Goal: Task Accomplishment & Management: Manage account settings

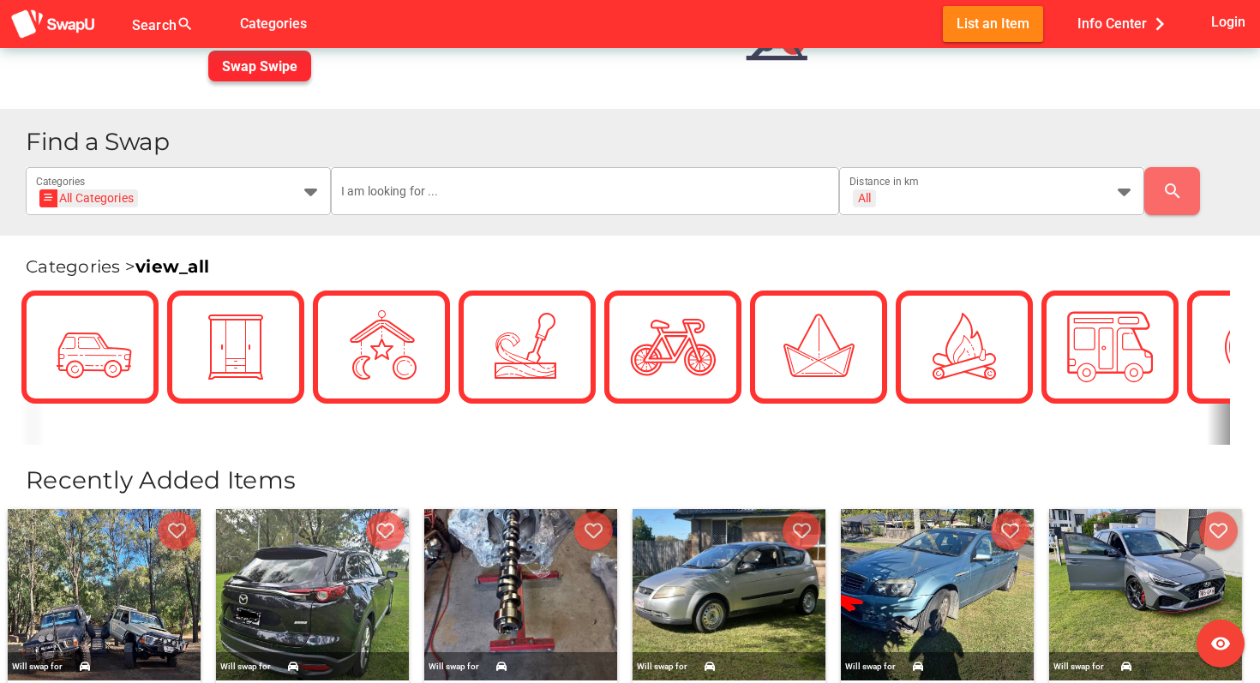
scroll to position [269, 0]
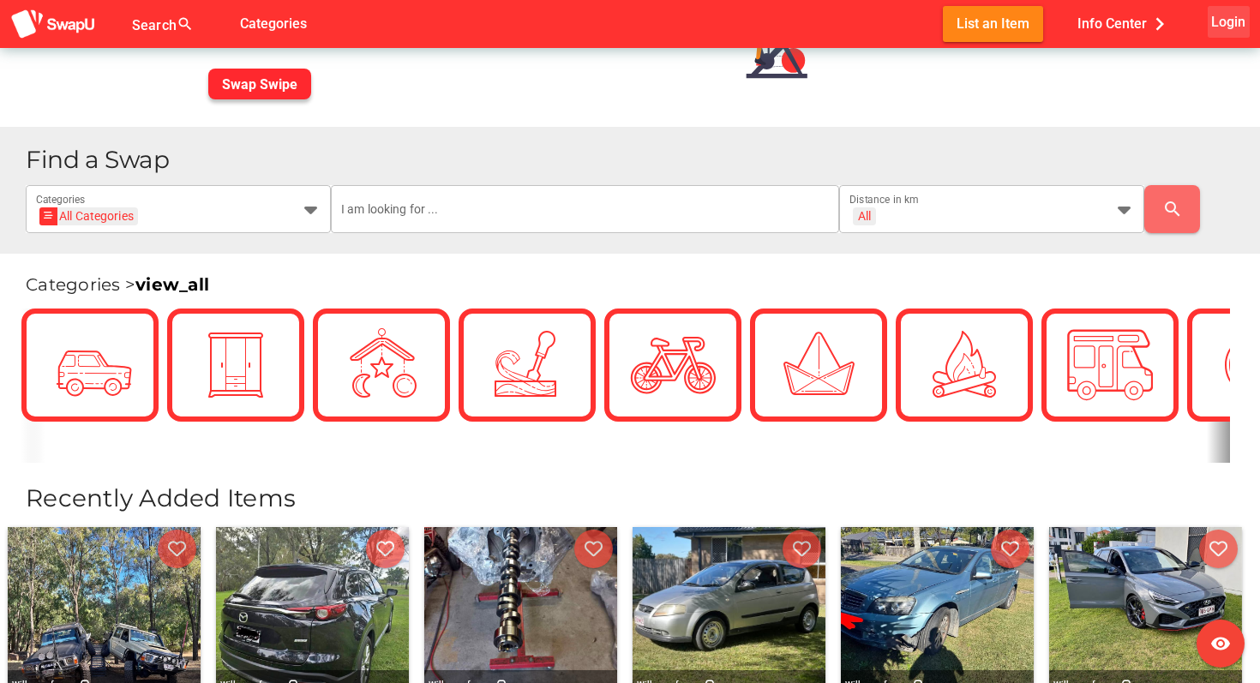
click at [1219, 23] on span "Login" at bounding box center [1228, 21] width 34 height 23
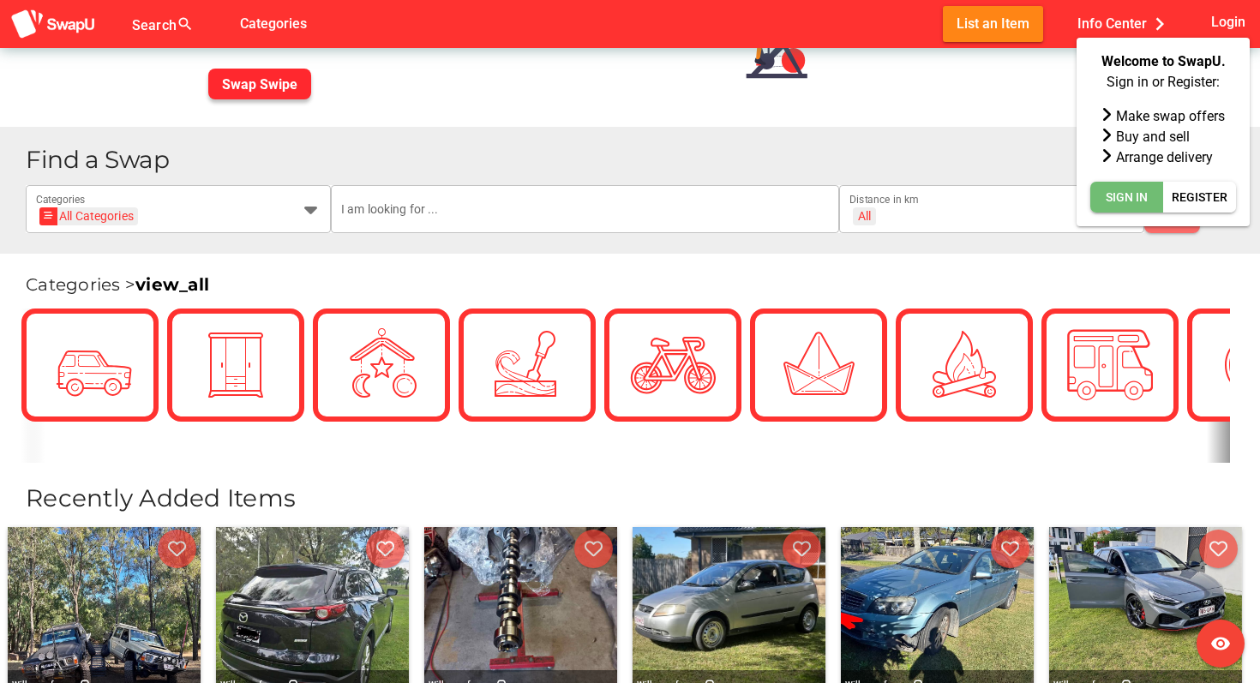
click at [1130, 196] on span "Sign In" at bounding box center [1127, 197] width 42 height 21
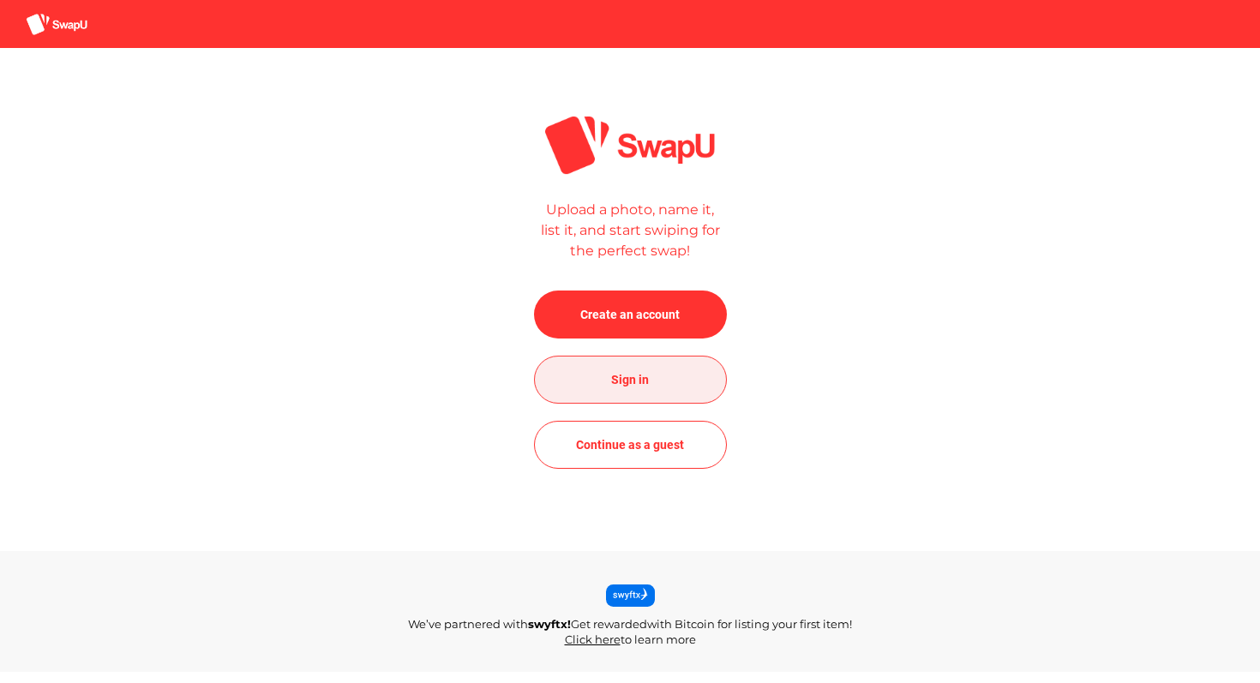
click at [622, 375] on span "Sign in" at bounding box center [630, 379] width 38 height 21
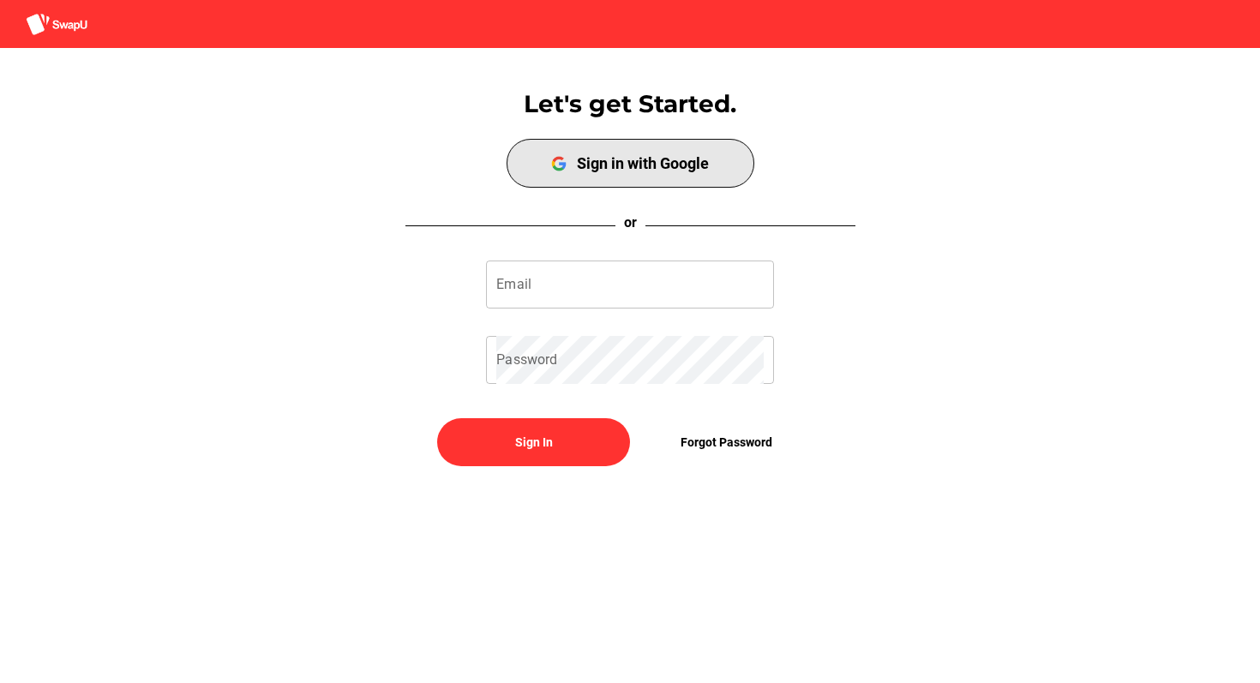
click at [678, 176] on span "Sign in with Google" at bounding box center [630, 163] width 241 height 42
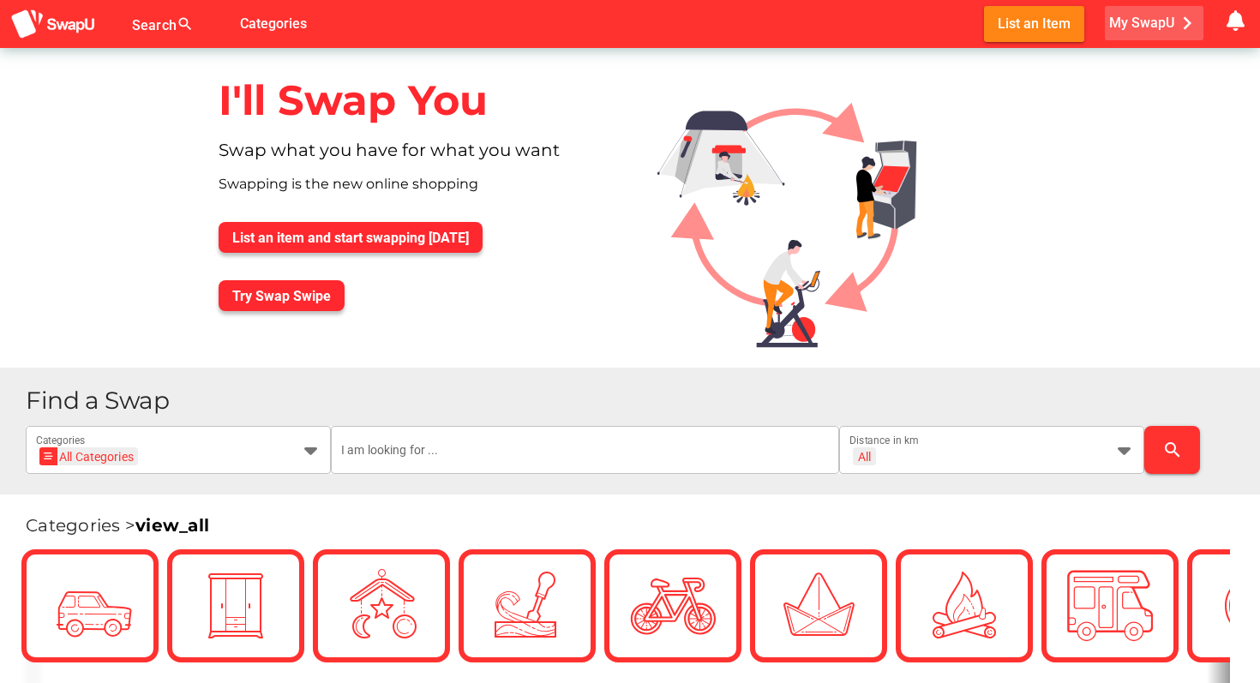
click at [1186, 26] on icon "chevron_right" at bounding box center [1187, 23] width 26 height 26
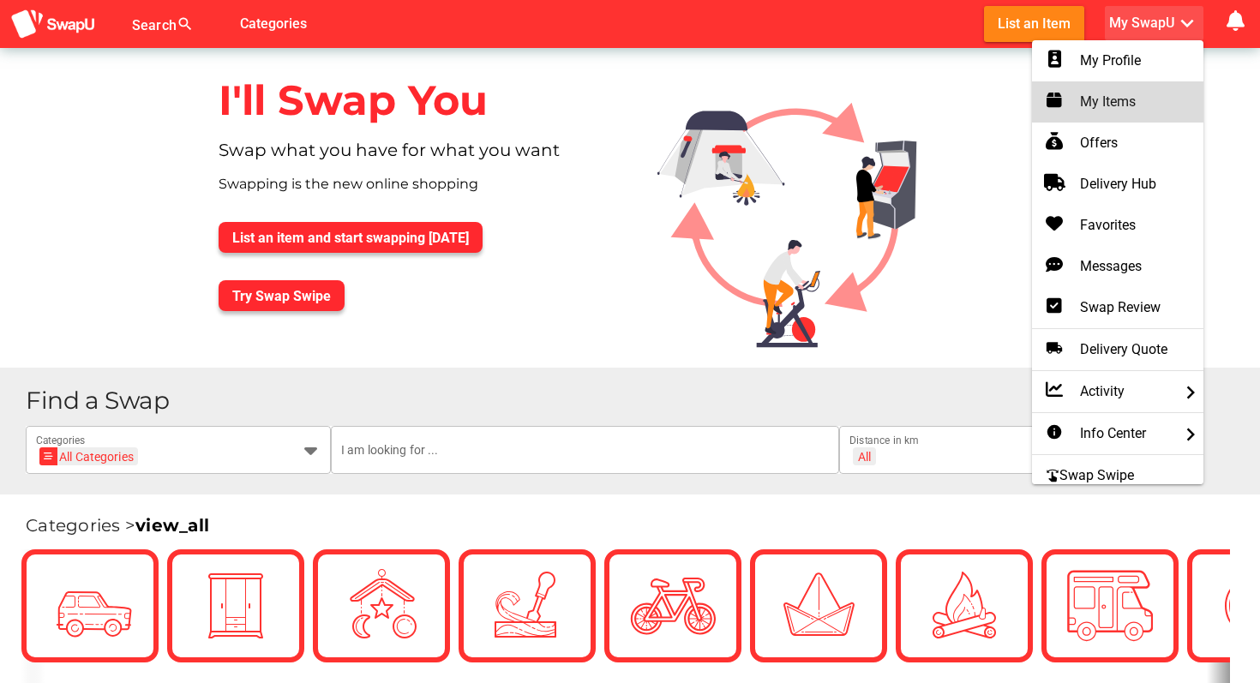
click at [1094, 112] on div "My Items" at bounding box center [1118, 101] width 144 height 27
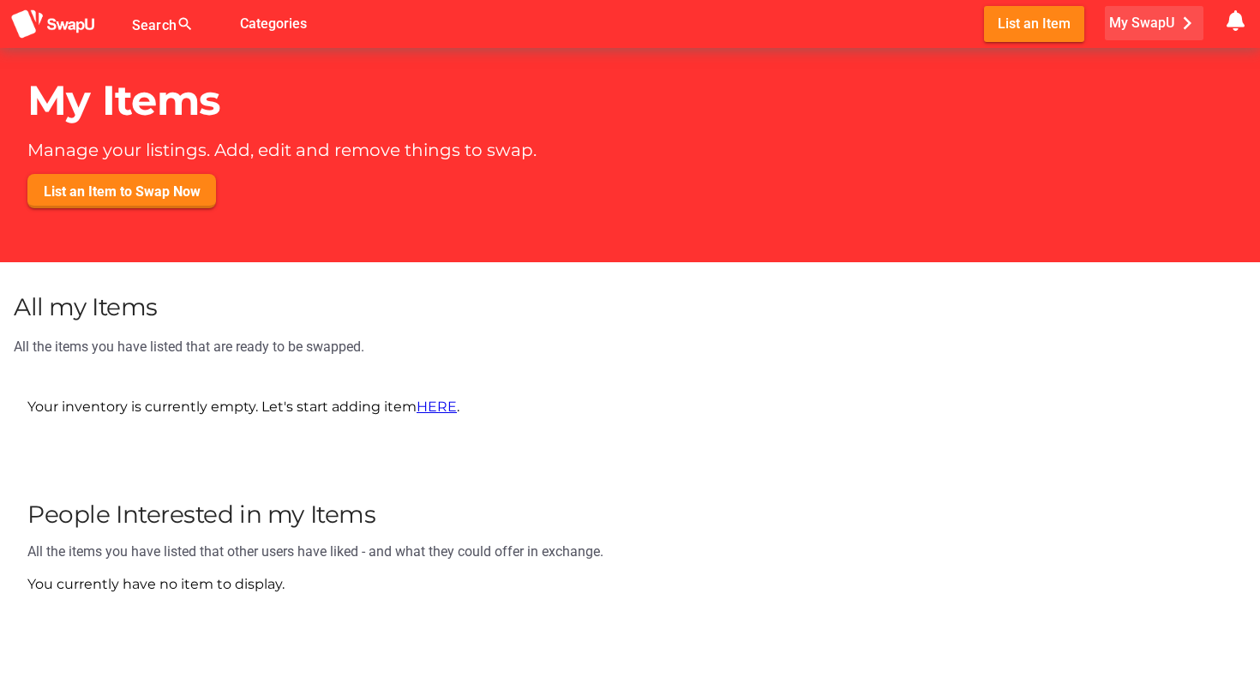
click at [1183, 25] on icon "chevron_right" at bounding box center [1187, 23] width 26 height 26
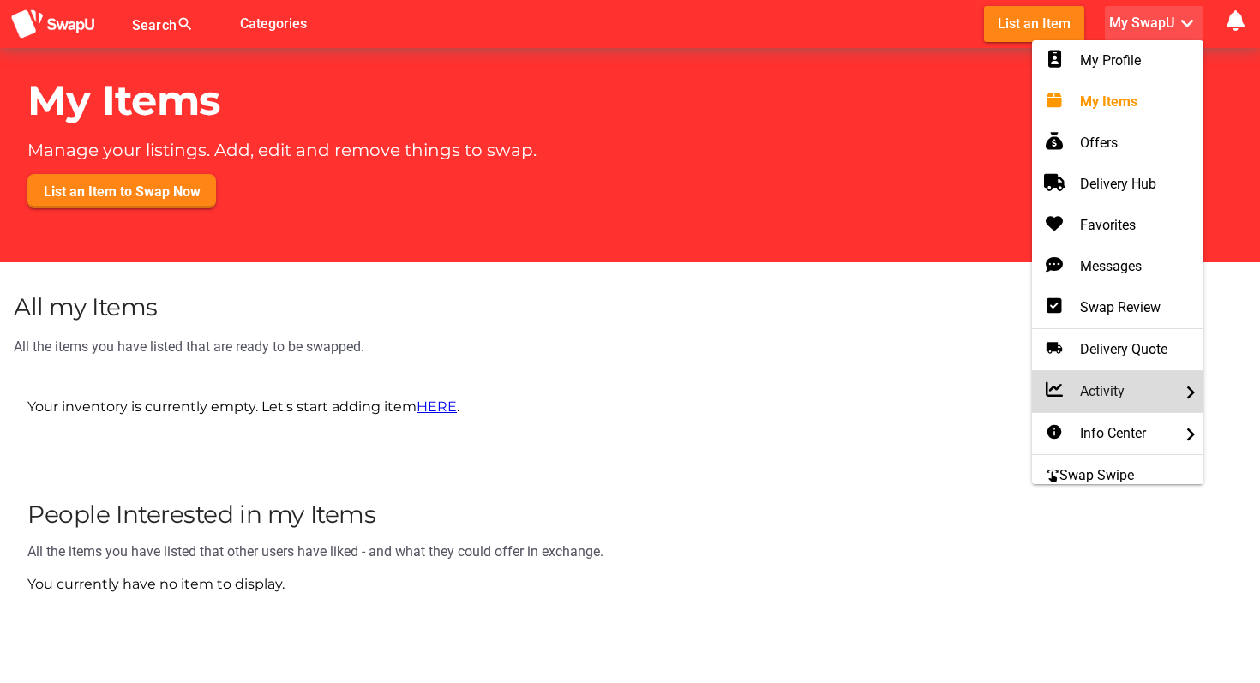
click at [1124, 399] on div "Activity chevron_right" at bounding box center [1118, 391] width 144 height 21
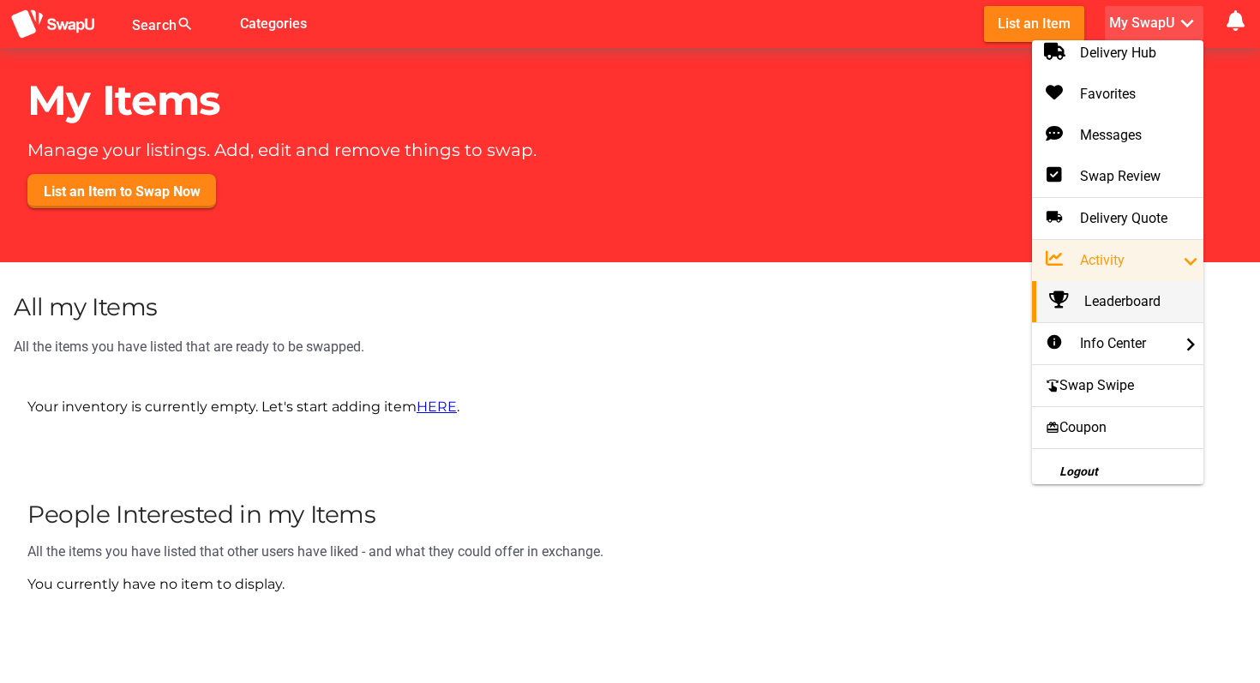
scroll to position [141, 0]
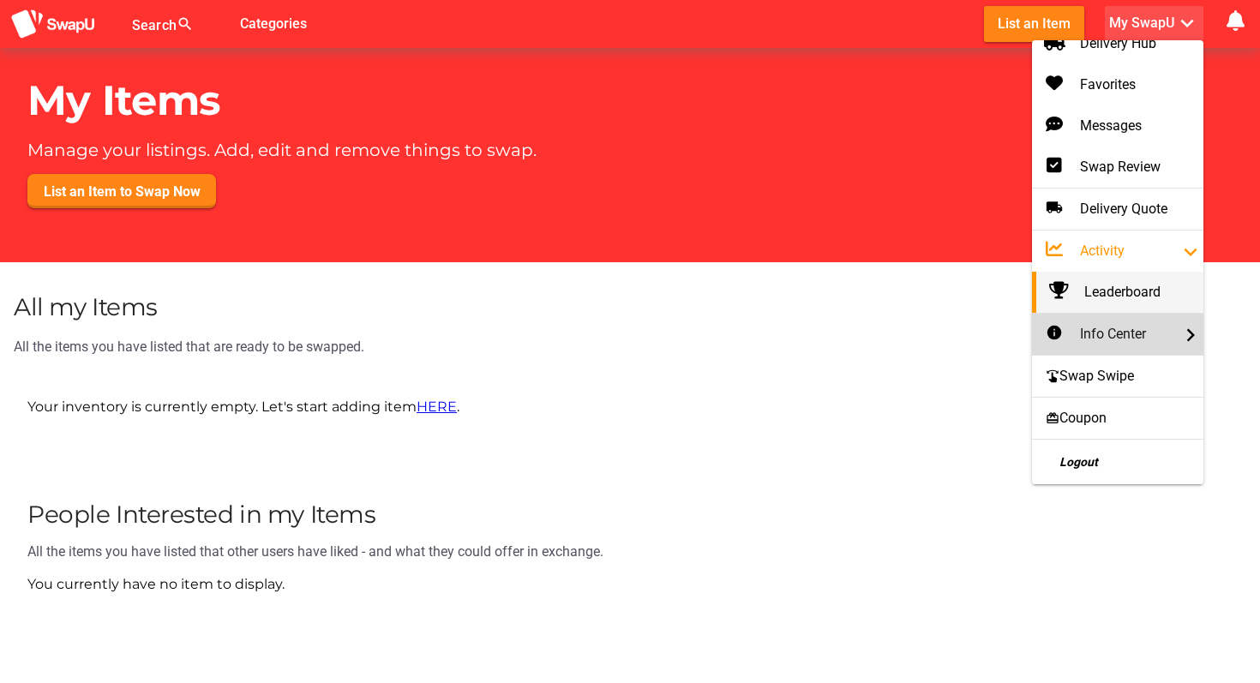
click at [1156, 326] on div "info Info Center chevron_right" at bounding box center [1118, 334] width 144 height 21
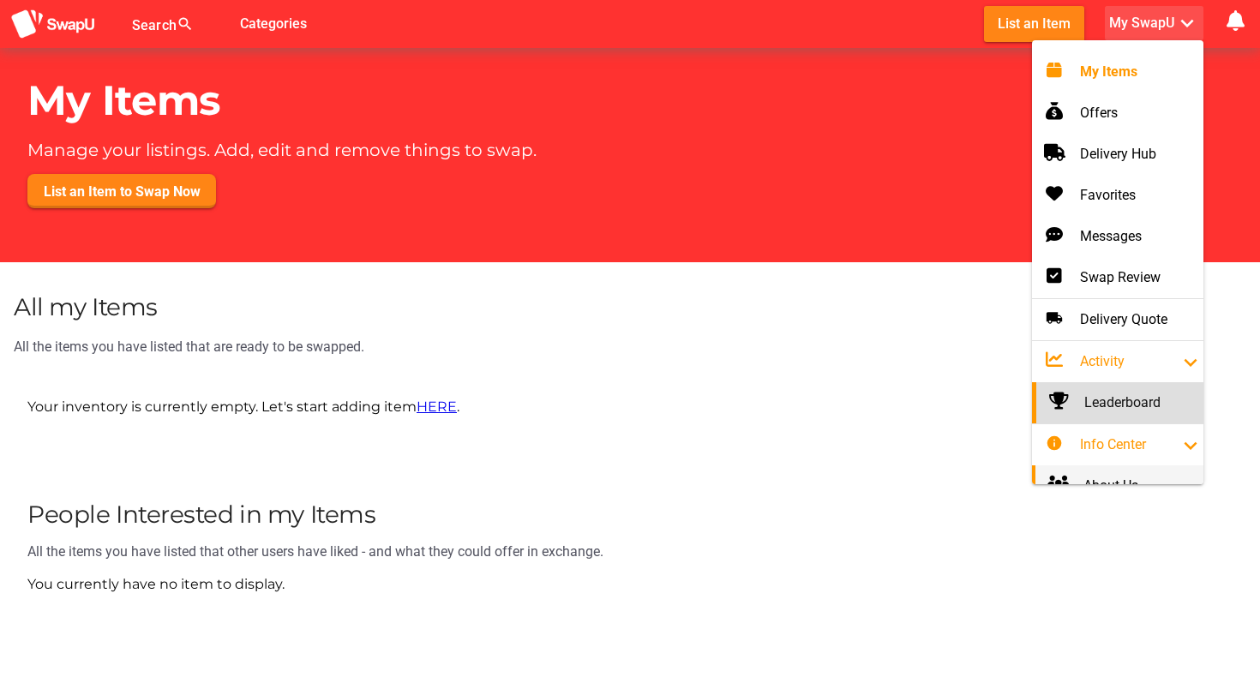
scroll to position [28, 0]
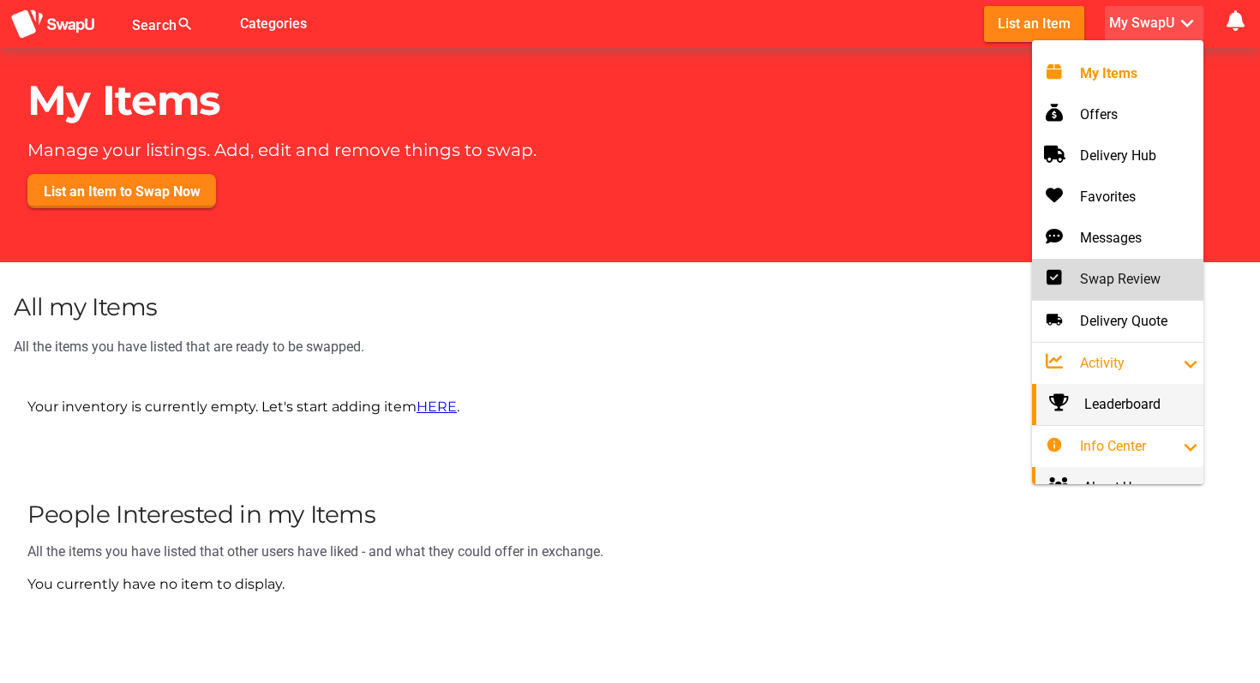
click at [1118, 288] on div "Swap Review" at bounding box center [1118, 279] width 144 height 21
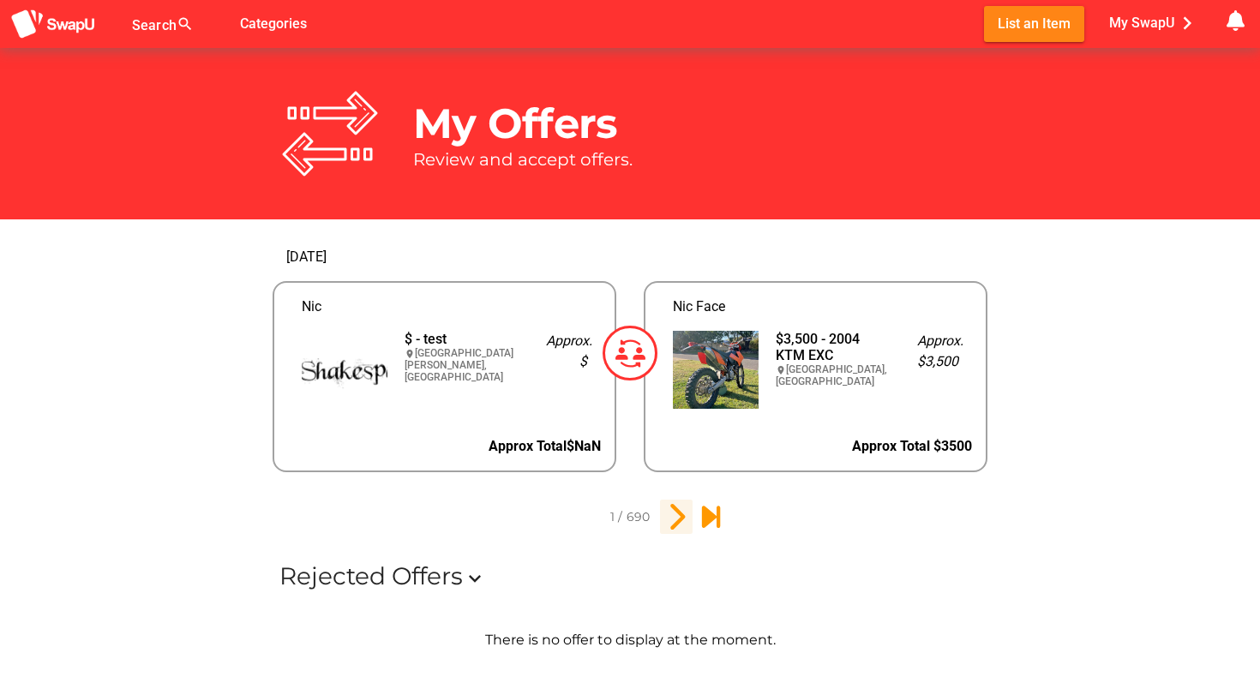
click at [674, 521] on icon "2" at bounding box center [676, 516] width 29 height 29
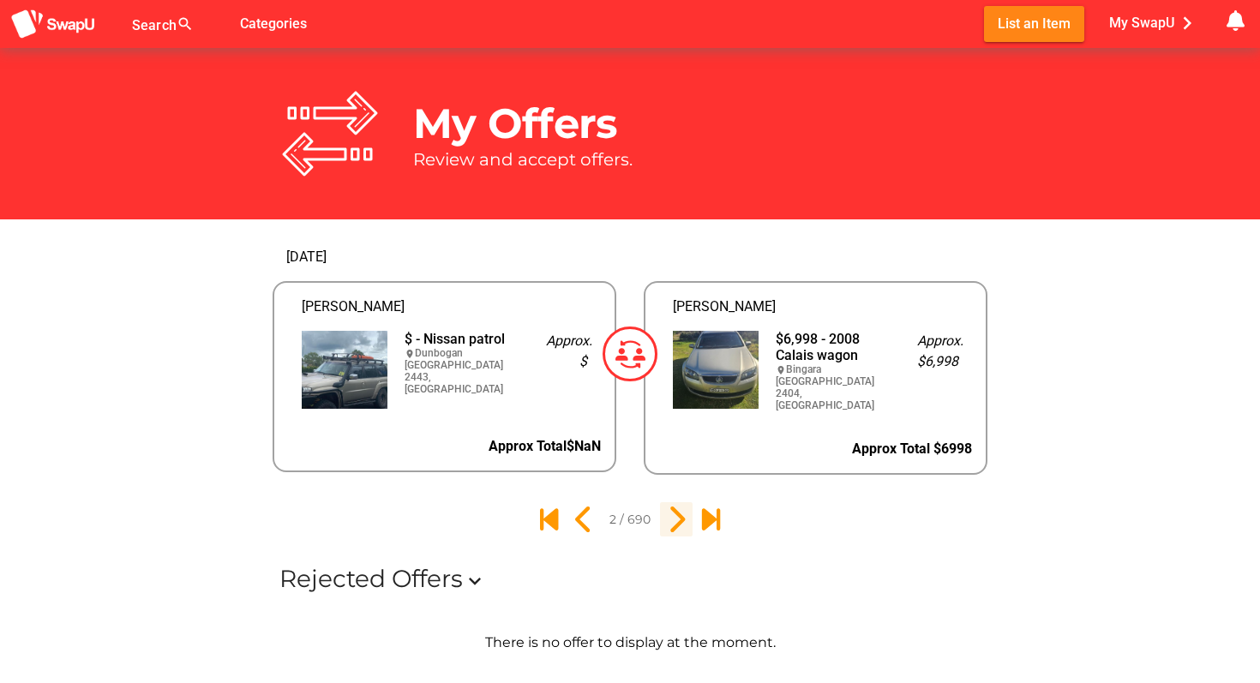
click at [674, 521] on icon "3" at bounding box center [676, 519] width 29 height 29
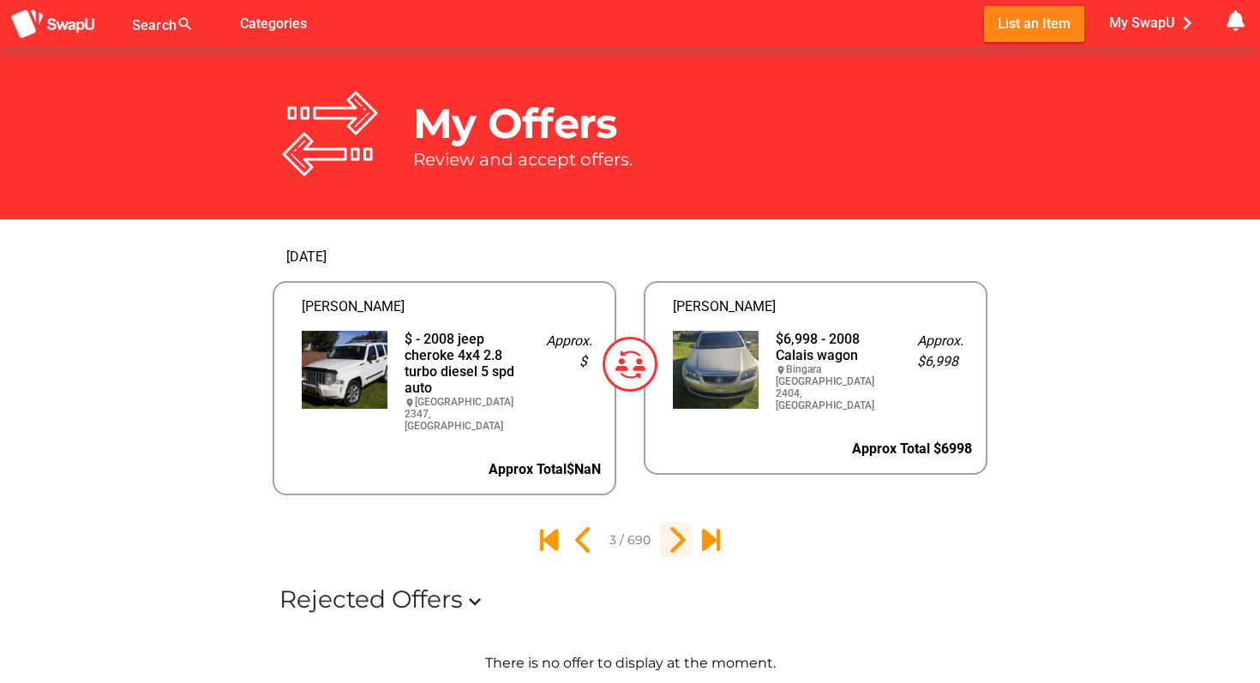
click at [674, 525] on icon "4" at bounding box center [676, 539] width 29 height 29
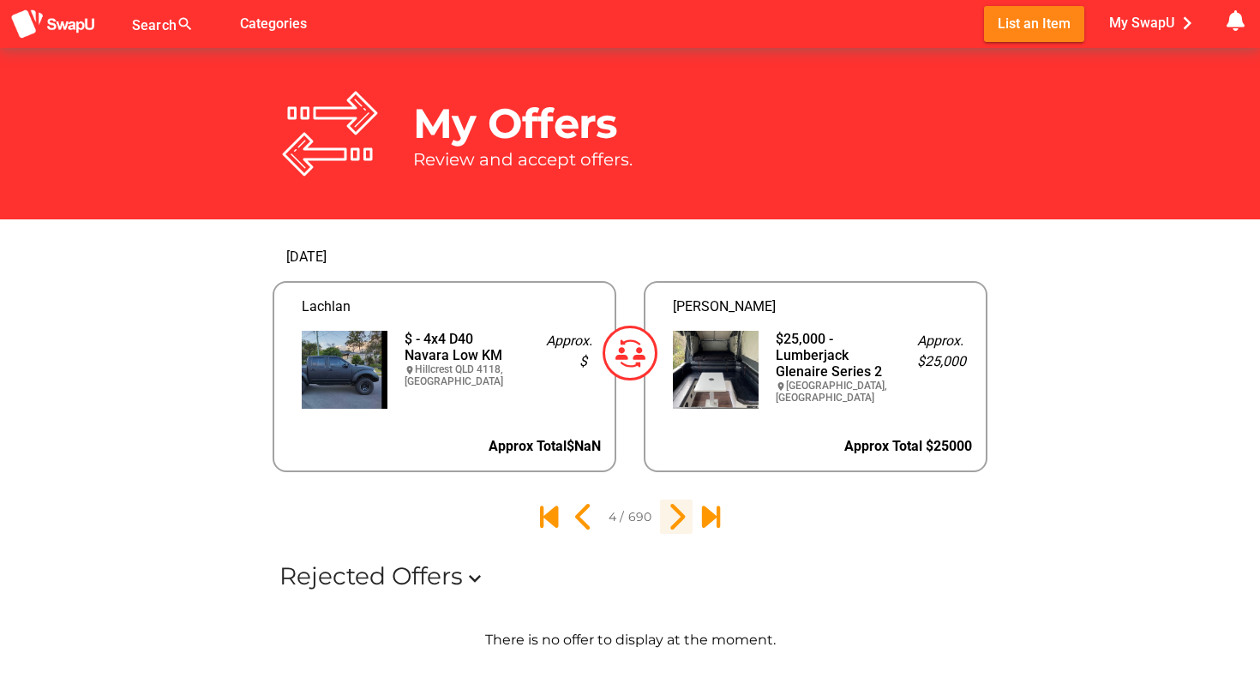
click at [673, 505] on icon "5" at bounding box center [676, 516] width 29 height 29
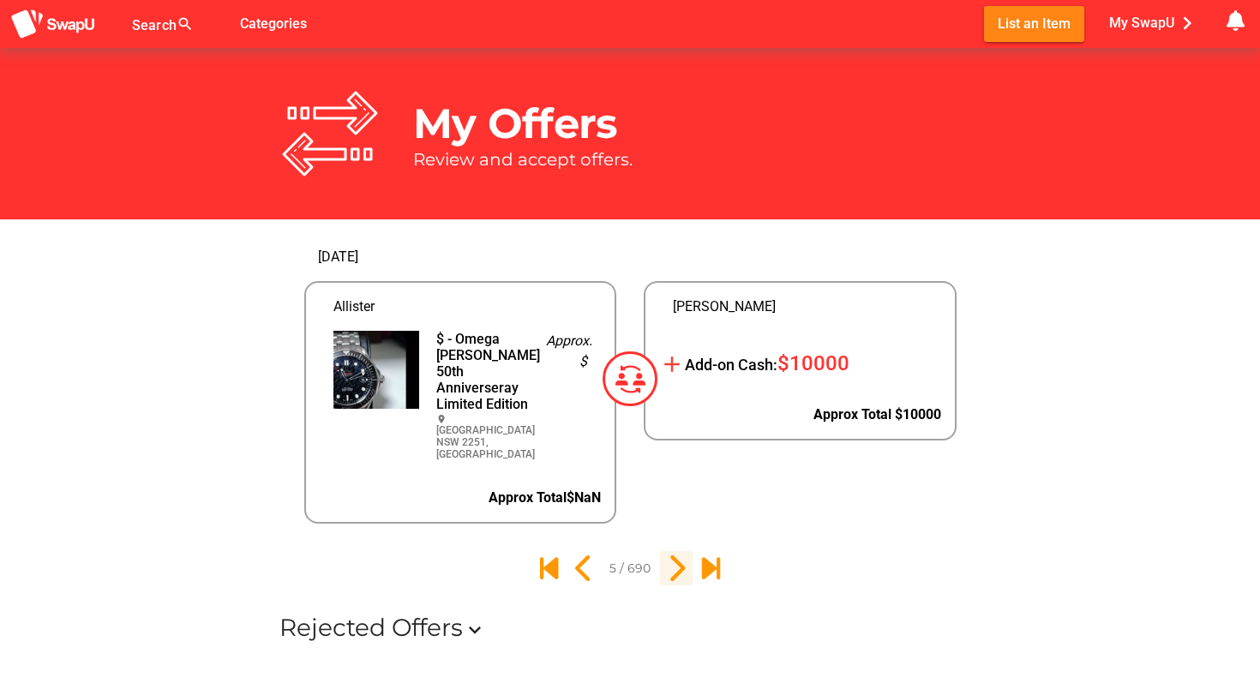
click at [674, 571] on icon "6" at bounding box center [676, 568] width 29 height 29
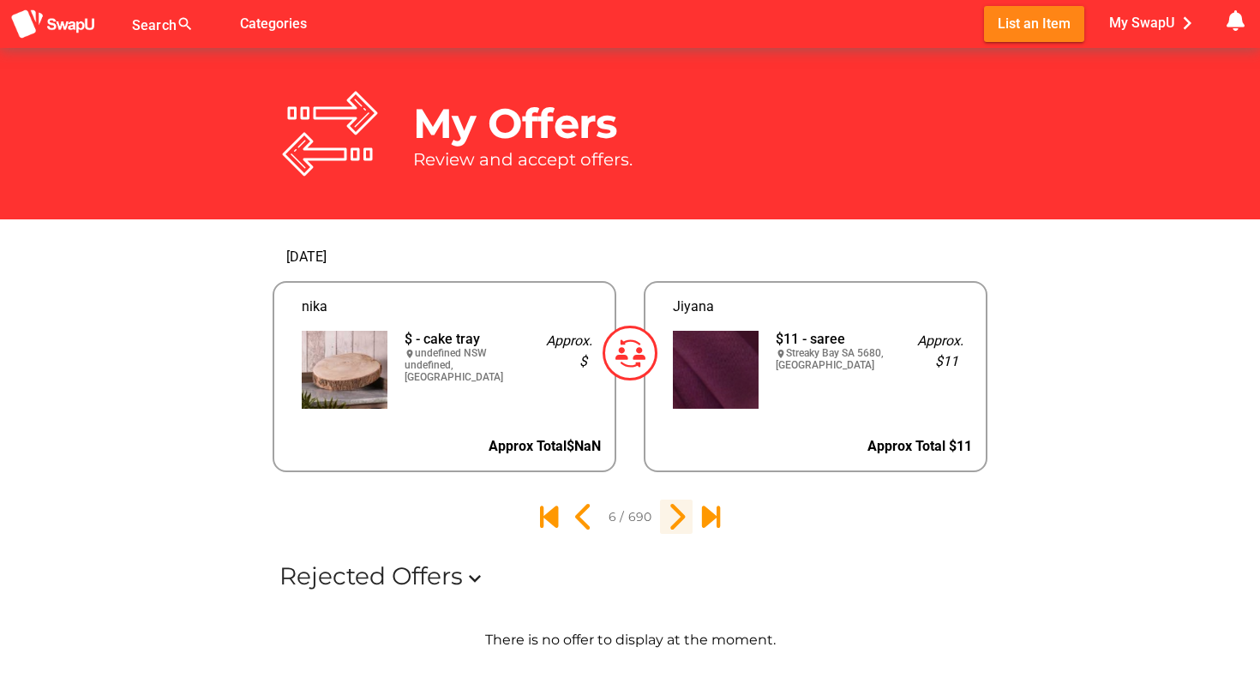
click at [674, 571] on div "Rejected Offers expand_more" at bounding box center [630, 576] width 728 height 57
click at [675, 510] on icon "7" at bounding box center [676, 516] width 29 height 29
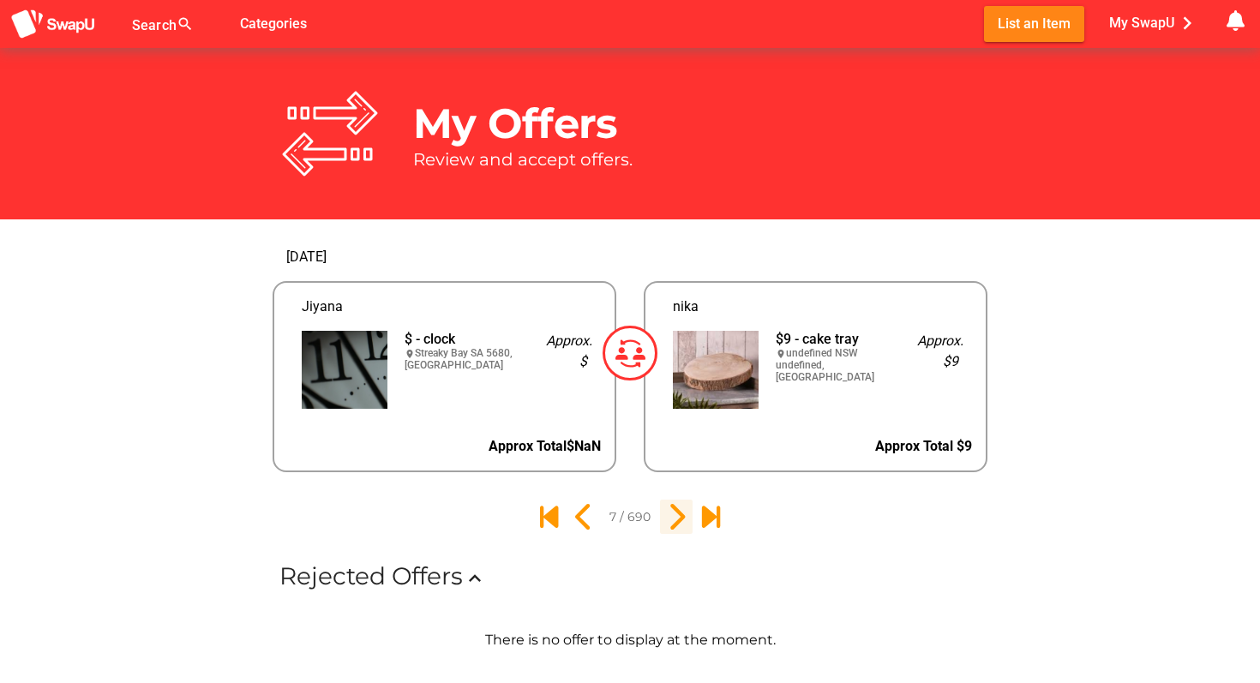
click at [674, 512] on icon "8" at bounding box center [676, 516] width 29 height 29
click at [674, 512] on icon "9" at bounding box center [676, 516] width 29 height 29
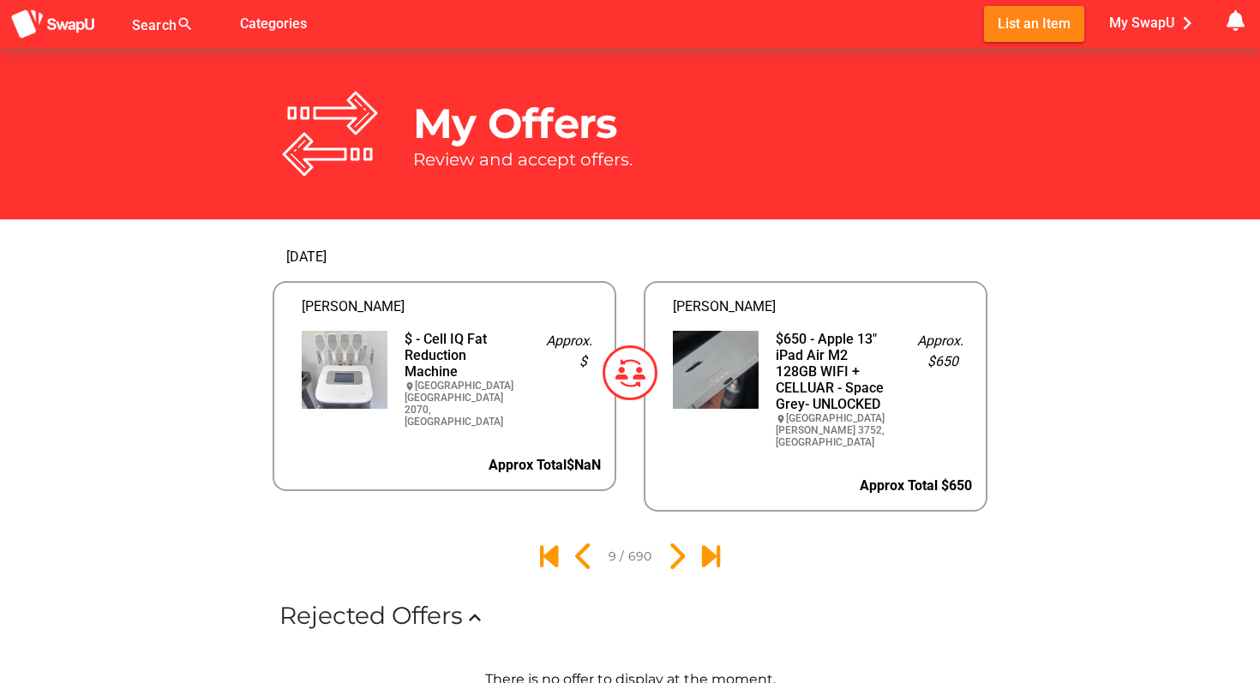
scroll to position [149, 0]
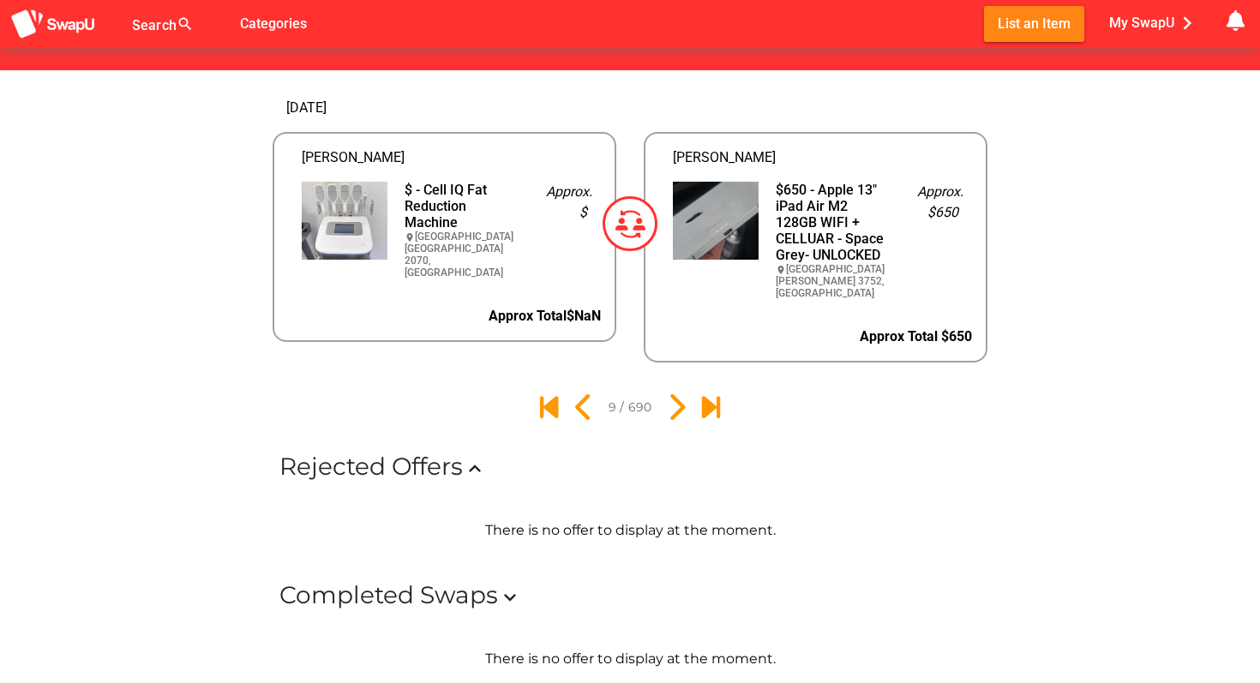
click at [507, 585] on icon "expand_more" at bounding box center [510, 597] width 24 height 24
click at [507, 585] on icon "expand_less" at bounding box center [510, 597] width 24 height 24
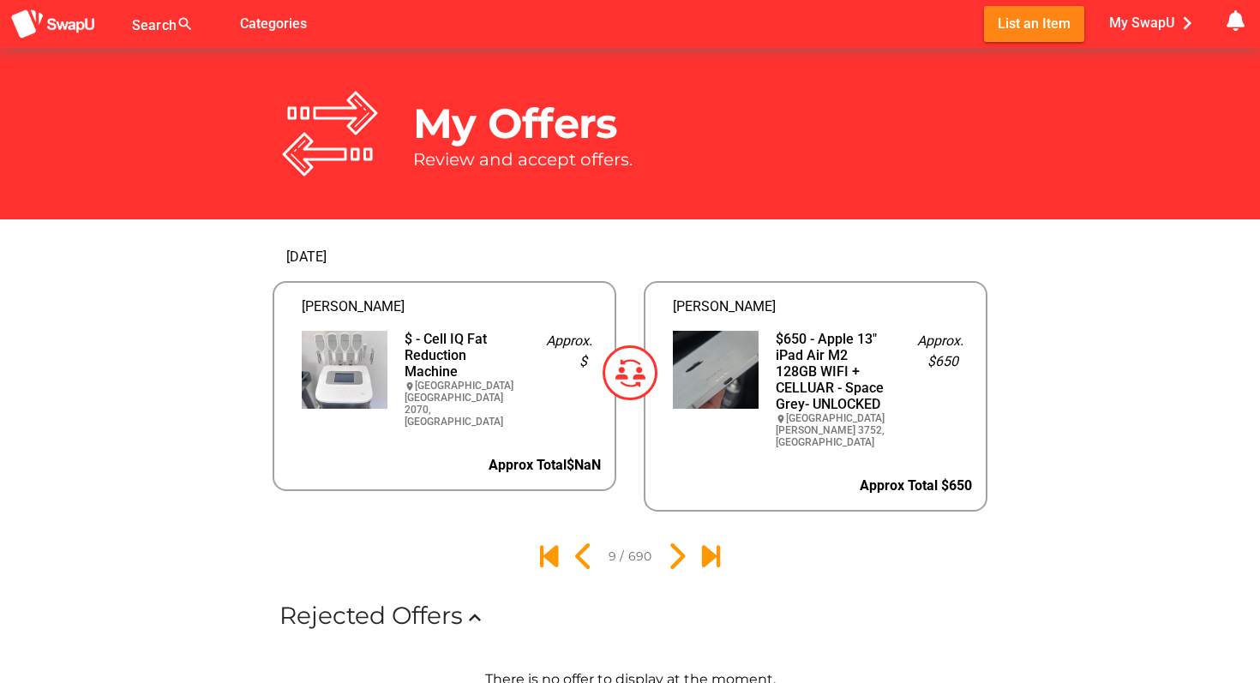
click at [589, 457] on span "$NaN" at bounding box center [583, 465] width 34 height 16
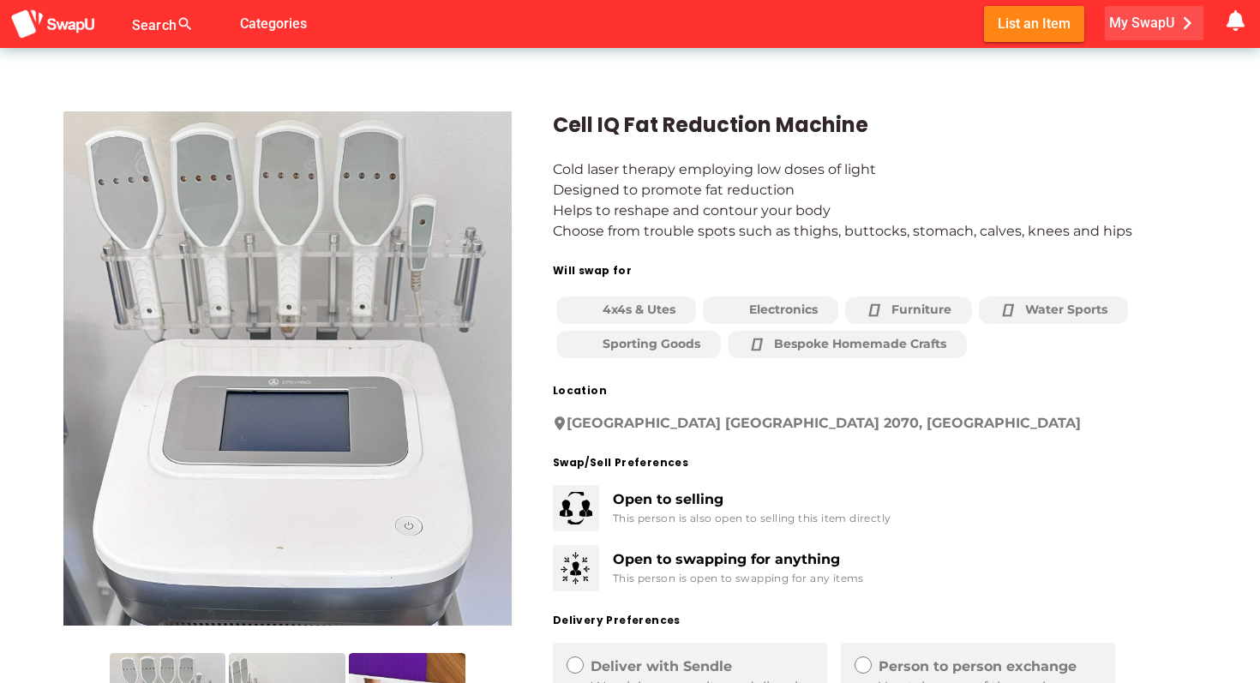
click at [1178, 26] on icon "chevron_right" at bounding box center [1187, 23] width 26 height 26
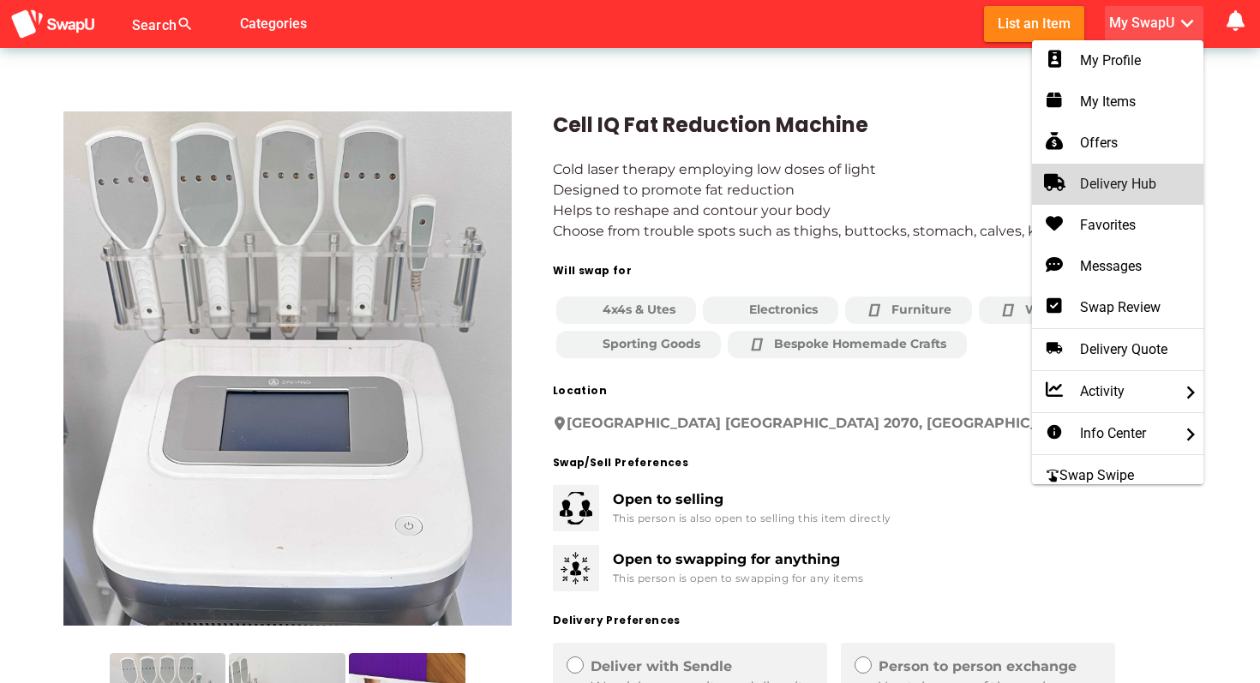
click at [1113, 178] on div "Delivery Hub" at bounding box center [1118, 184] width 144 height 21
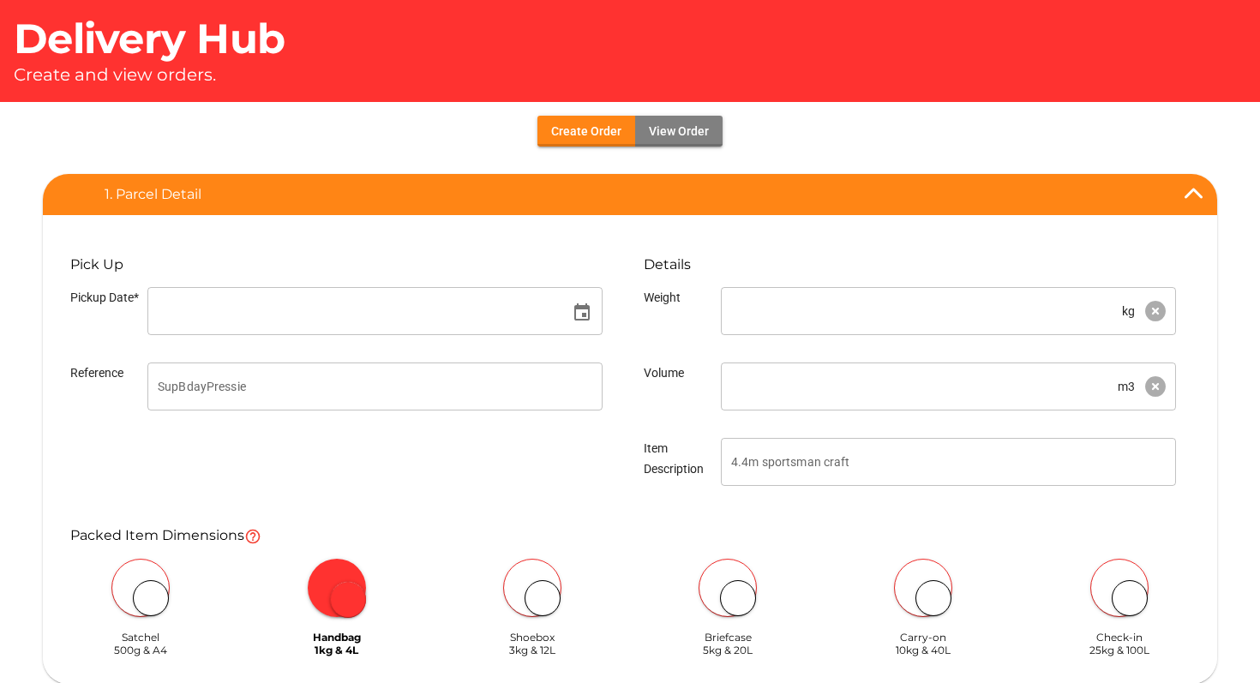
type textarea "[DATE]"
type textarea "[PERSON_NAME]"
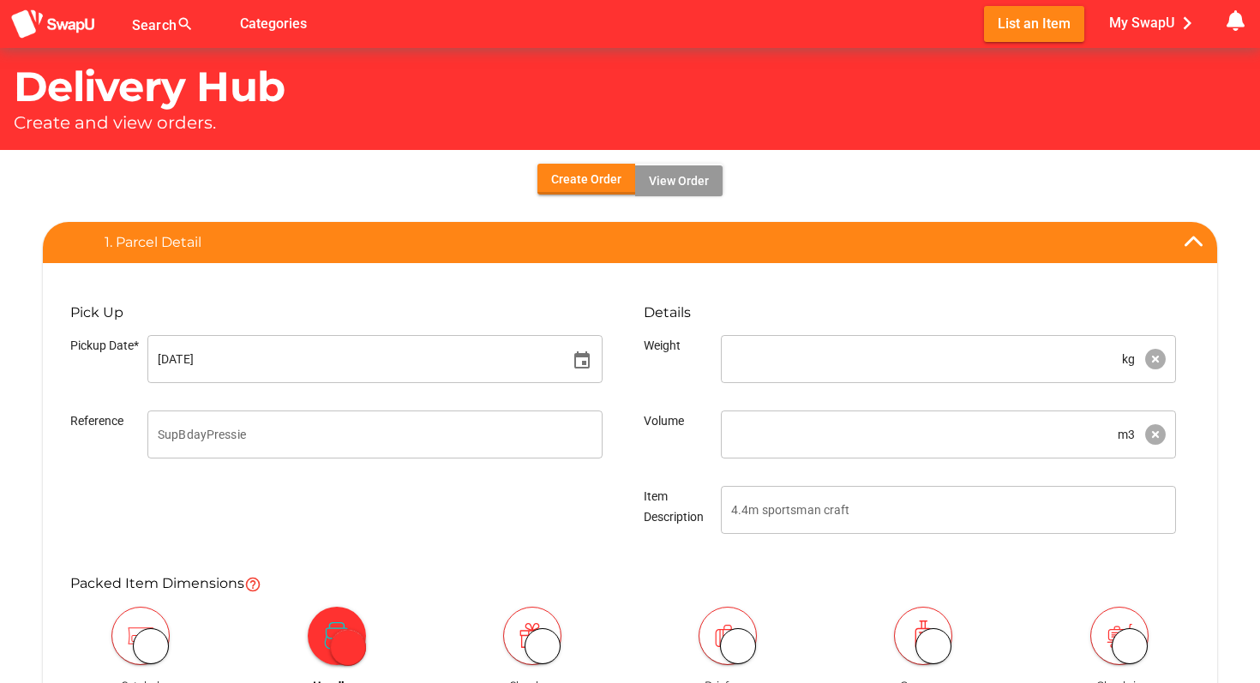
click at [662, 179] on span "View Order" at bounding box center [679, 181] width 60 height 21
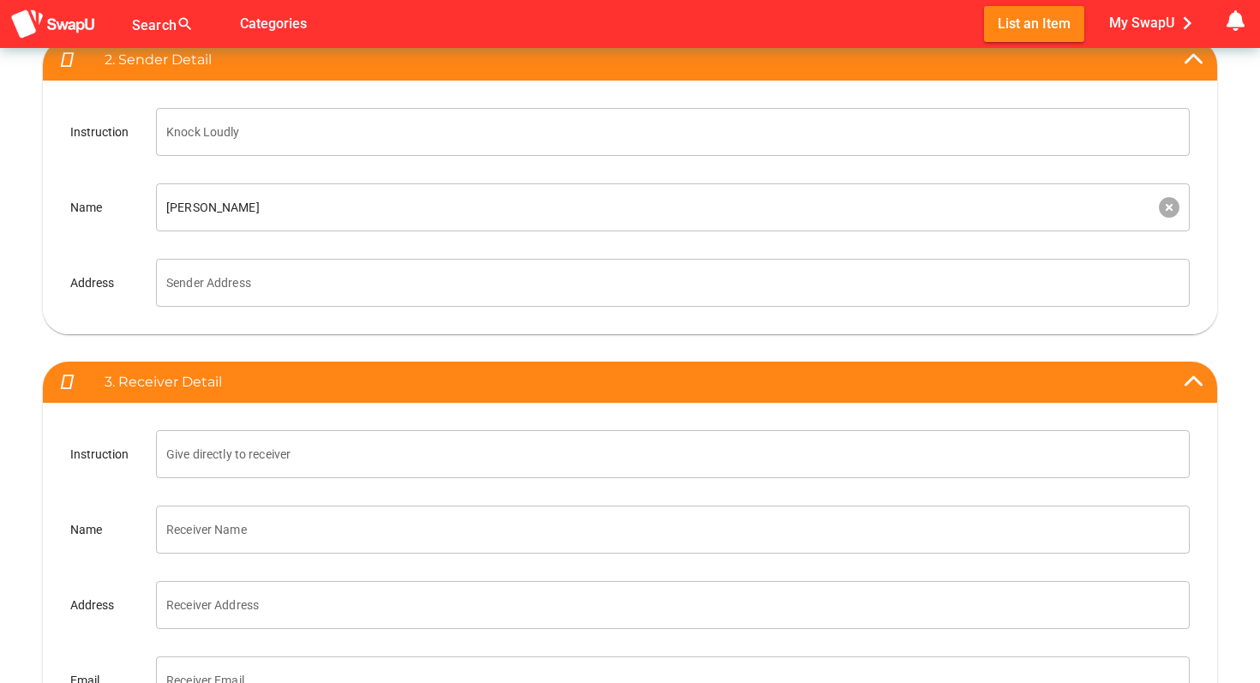
scroll to position [868, 0]
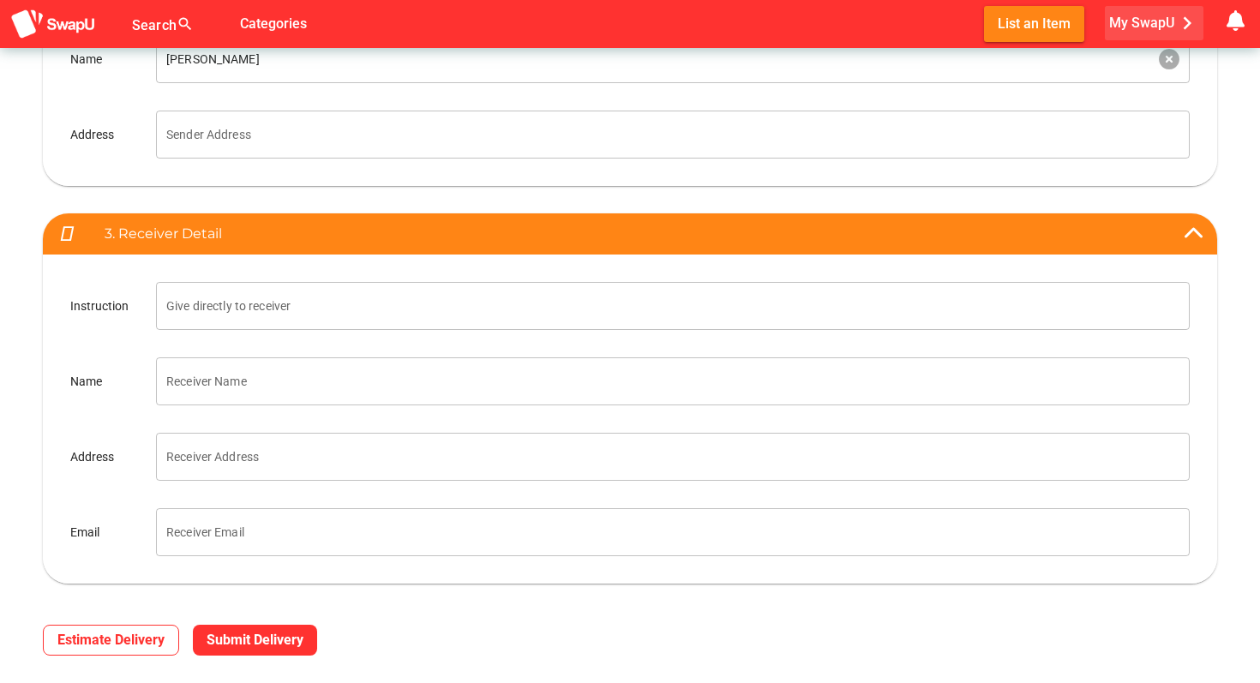
click at [1184, 26] on icon "chevron_right" at bounding box center [1187, 23] width 26 height 26
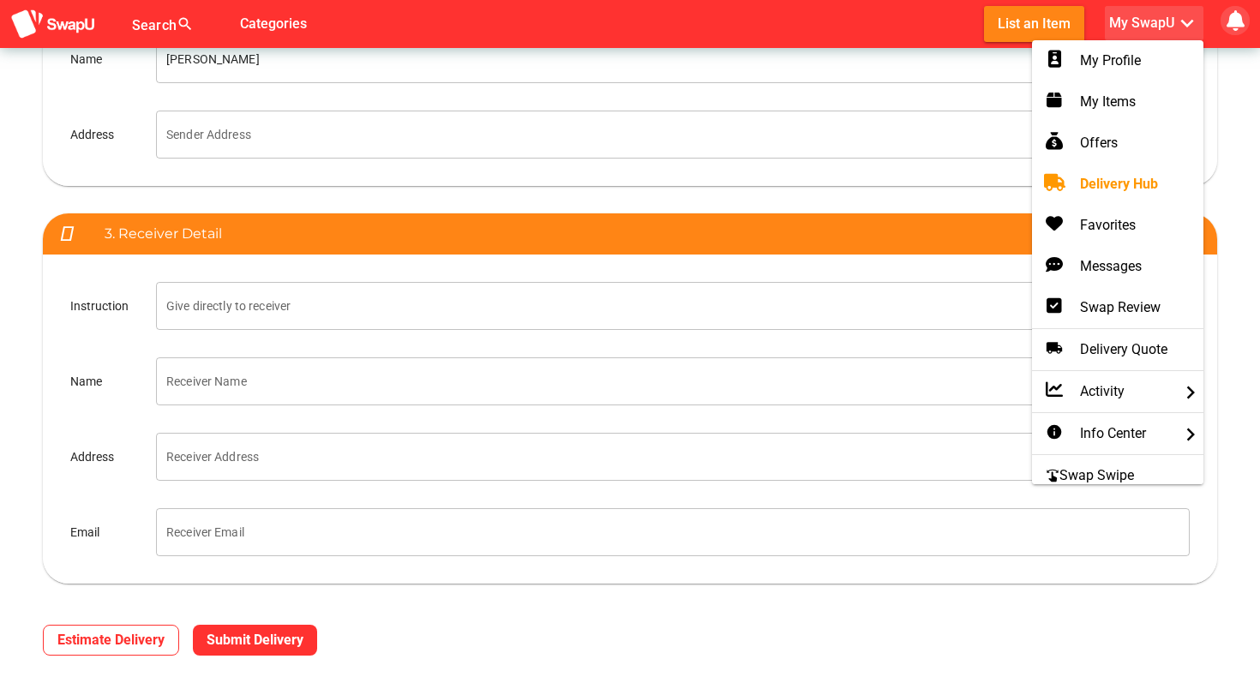
click at [1237, 21] on icon "button" at bounding box center [1235, 20] width 21 height 21
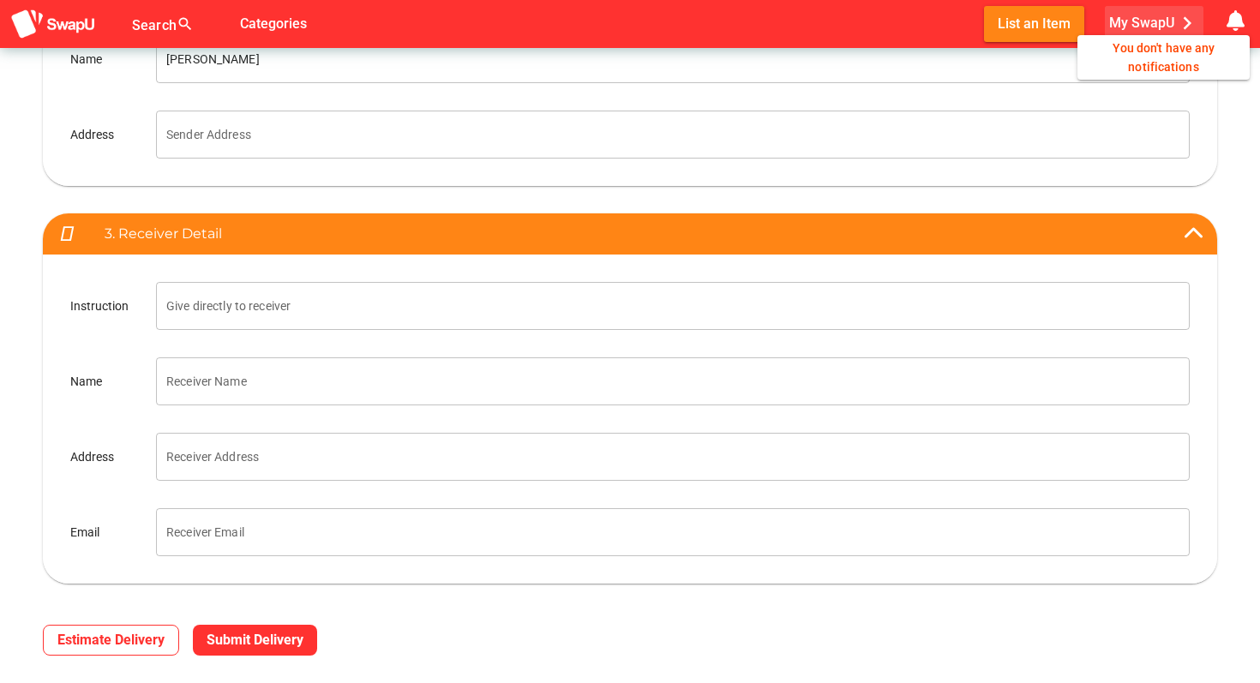
click at [1169, 15] on span "My SwapU chevron_right" at bounding box center [1154, 23] width 91 height 26
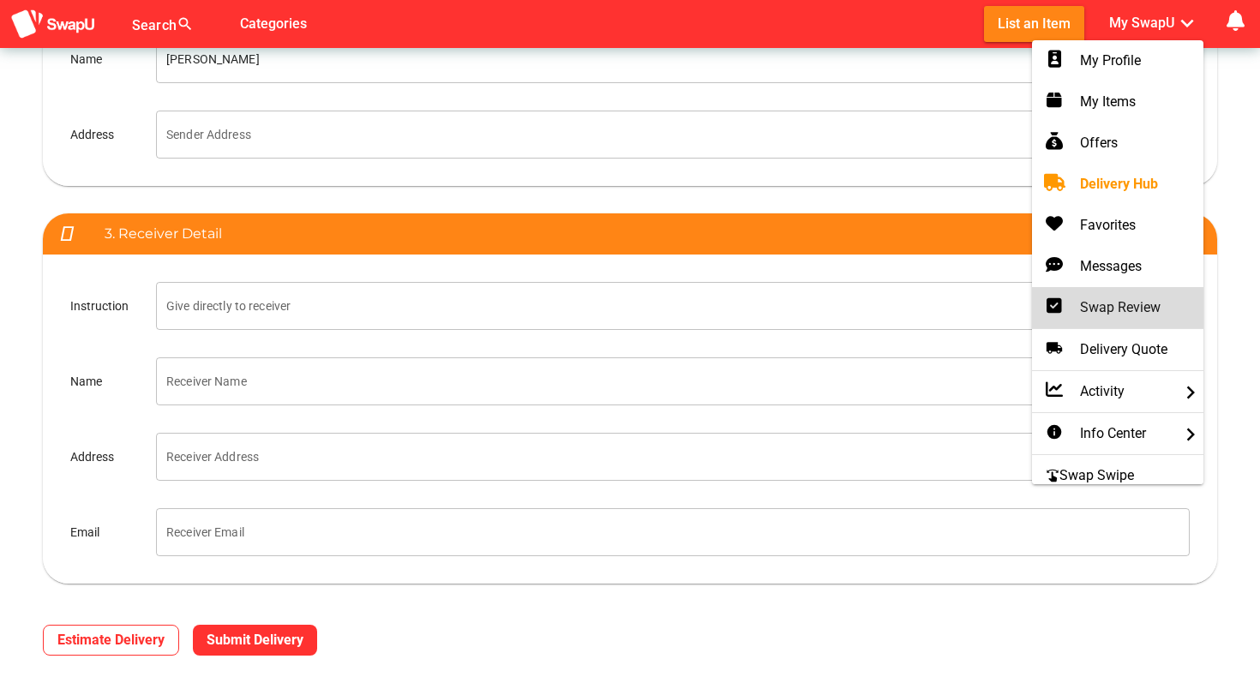
click at [1113, 306] on div "Swap Review" at bounding box center [1118, 307] width 144 height 21
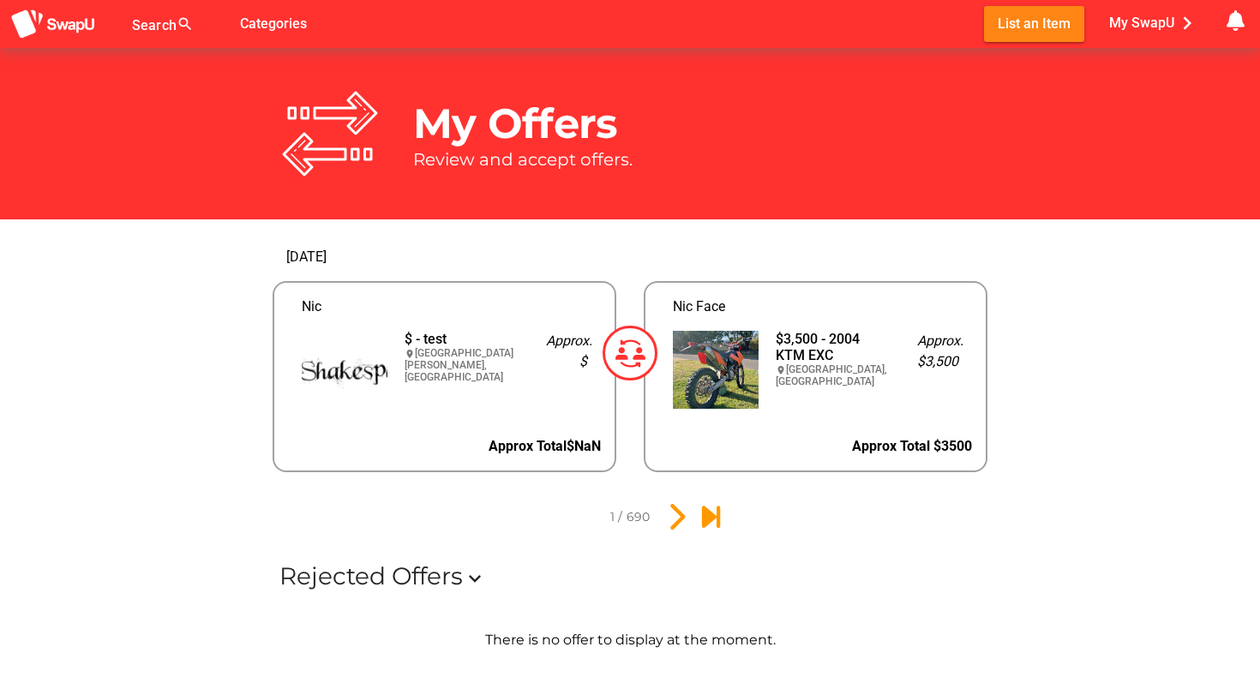
click at [836, 363] on div "location_on [GEOGRAPHIC_DATA], [GEOGRAPHIC_DATA]" at bounding box center [833, 375] width 114 height 24
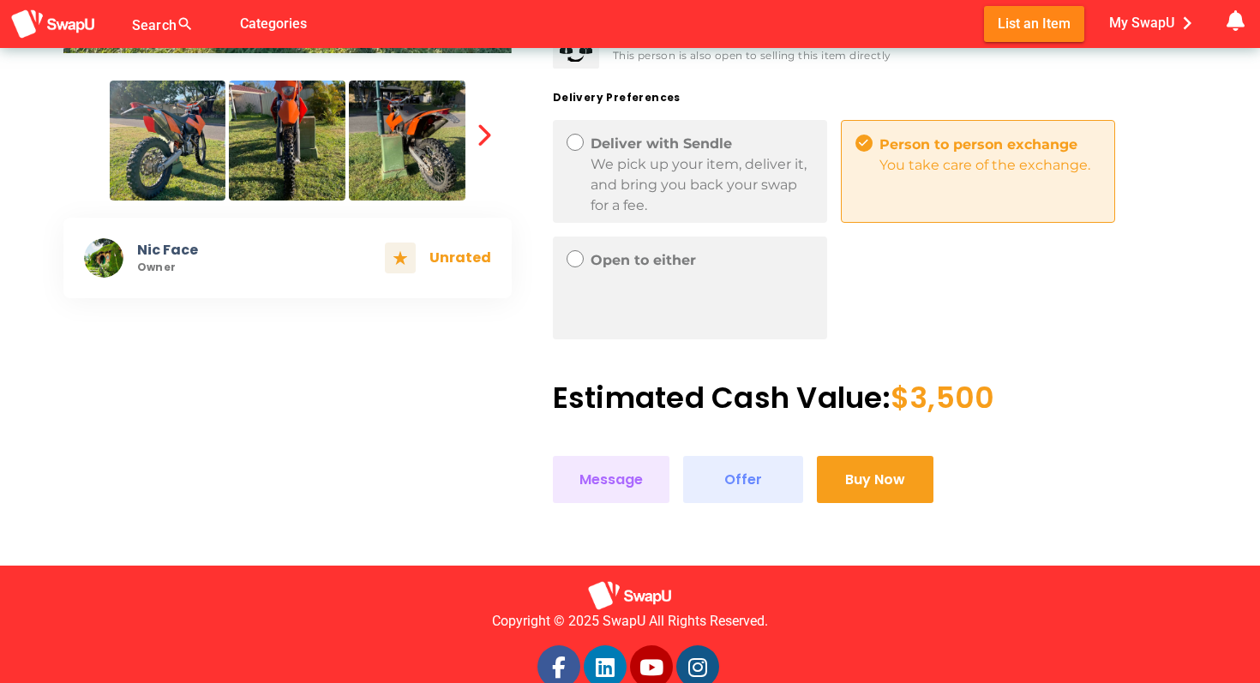
scroll to position [578, 0]
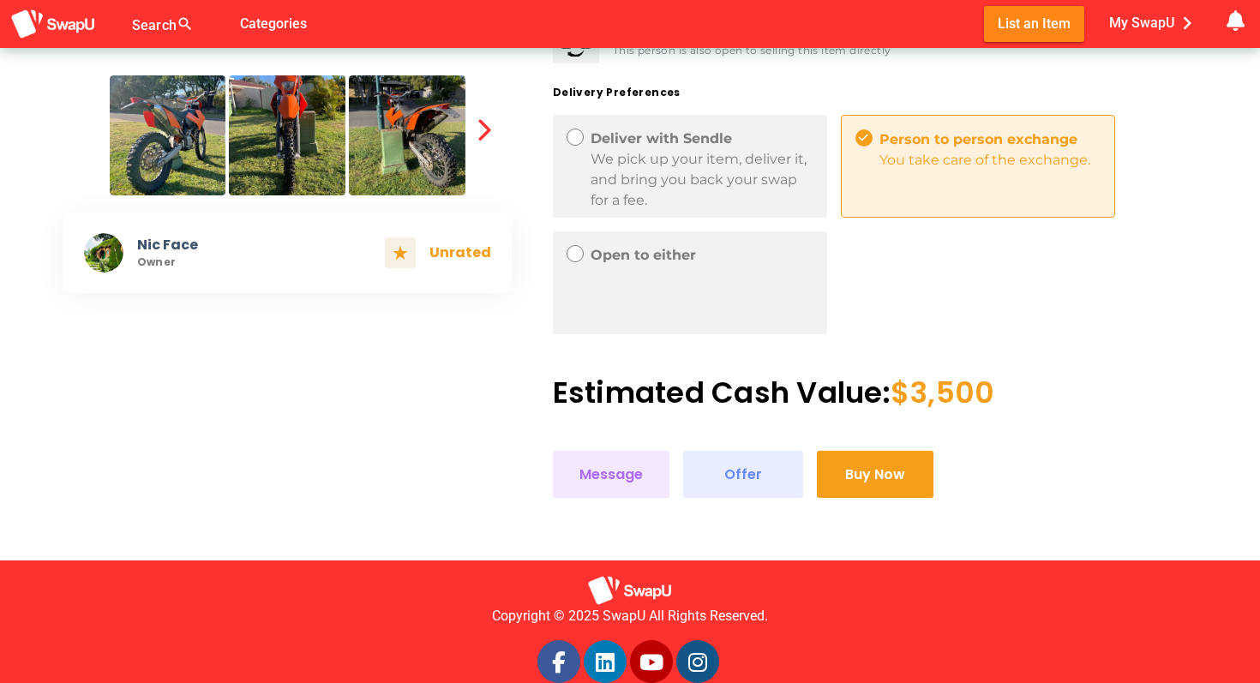
click at [97, 256] on img at bounding box center [103, 252] width 39 height 39
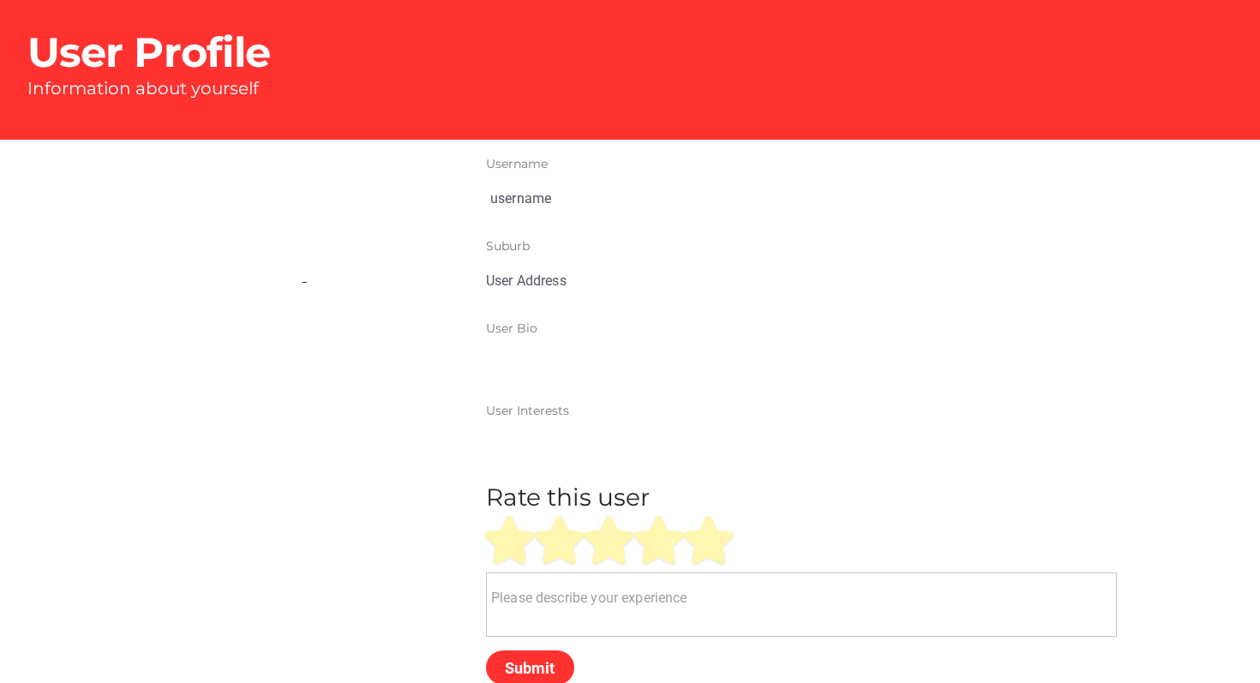
type input "Nic Face"
type input "Nerang, QLD"
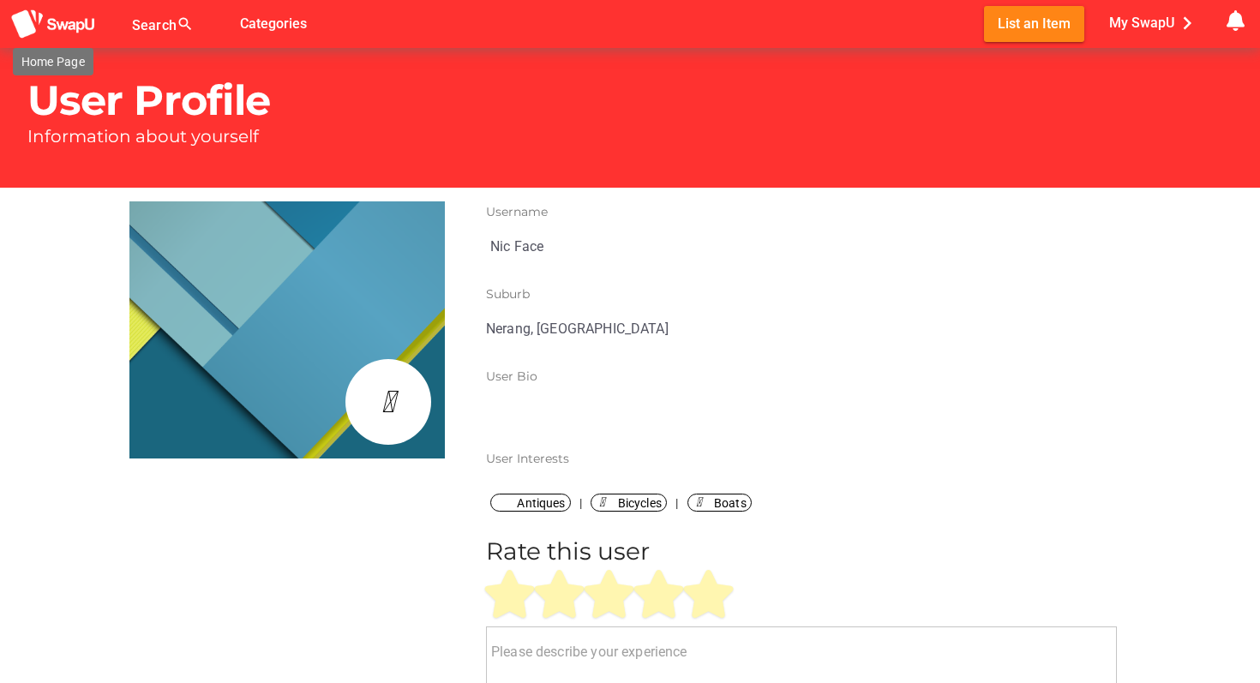
click at [25, 28] on img at bounding box center [53, 25] width 86 height 32
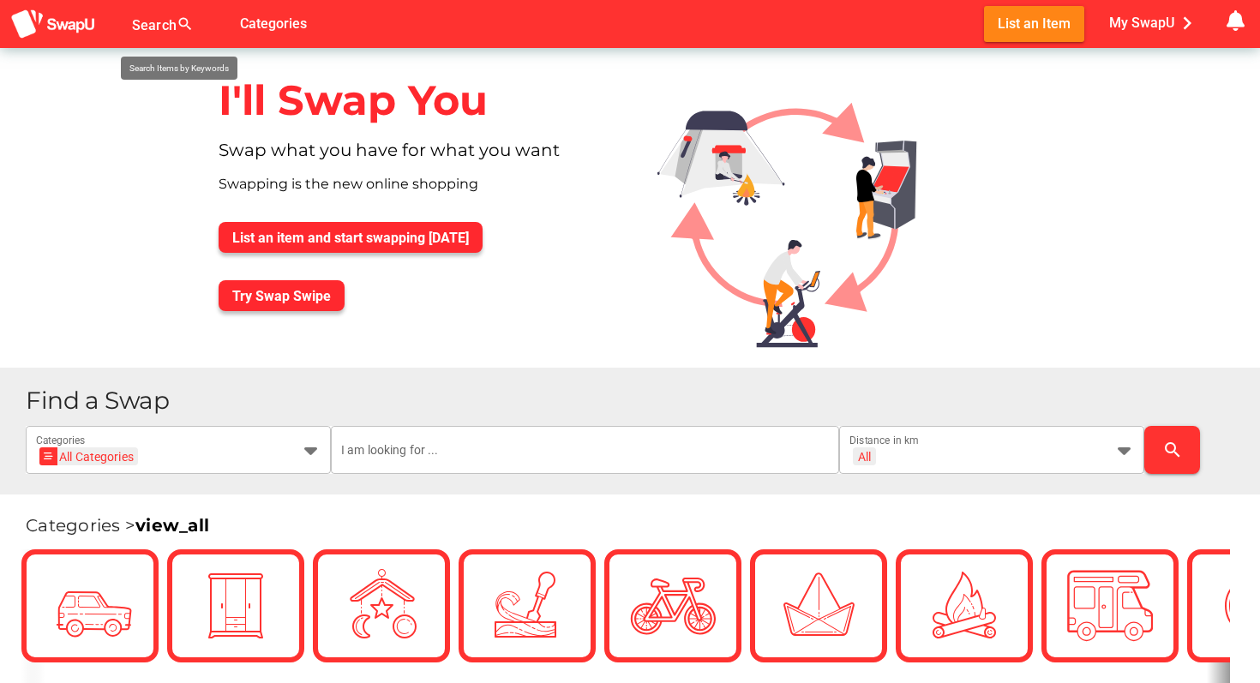
click at [181, 22] on div "Search search false" at bounding box center [183, 24] width 103 height 48
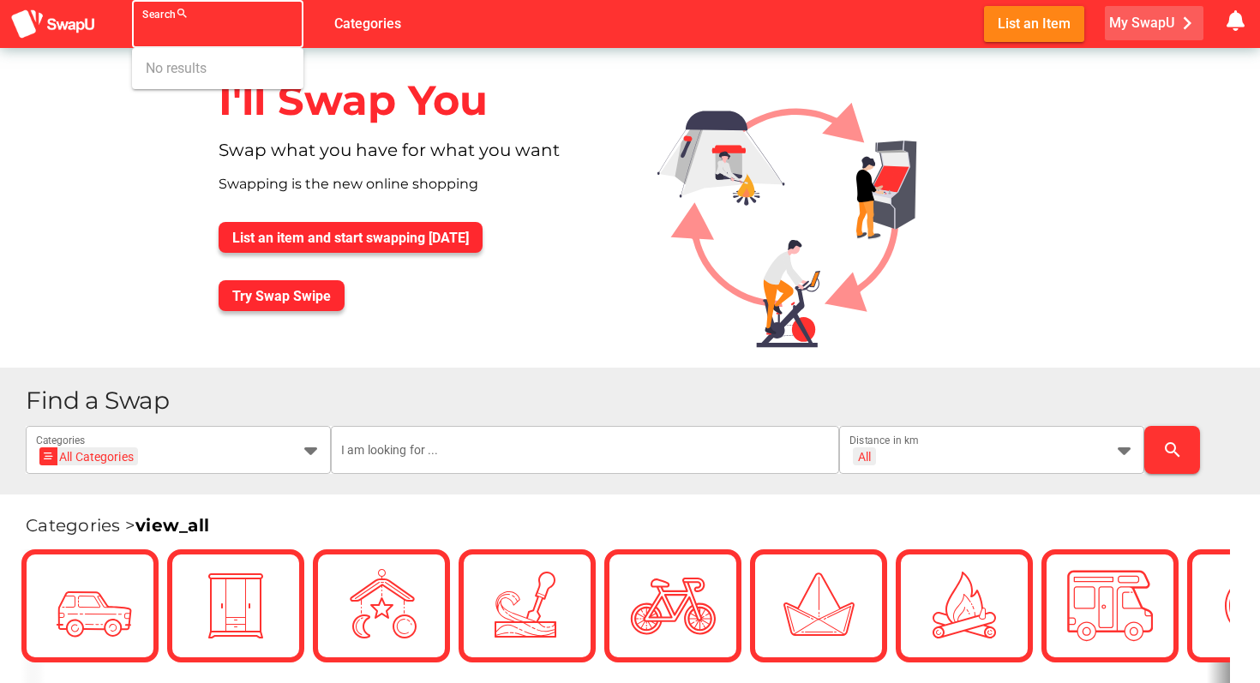
click at [1144, 25] on span "My SwapU chevron_right" at bounding box center [1154, 23] width 91 height 26
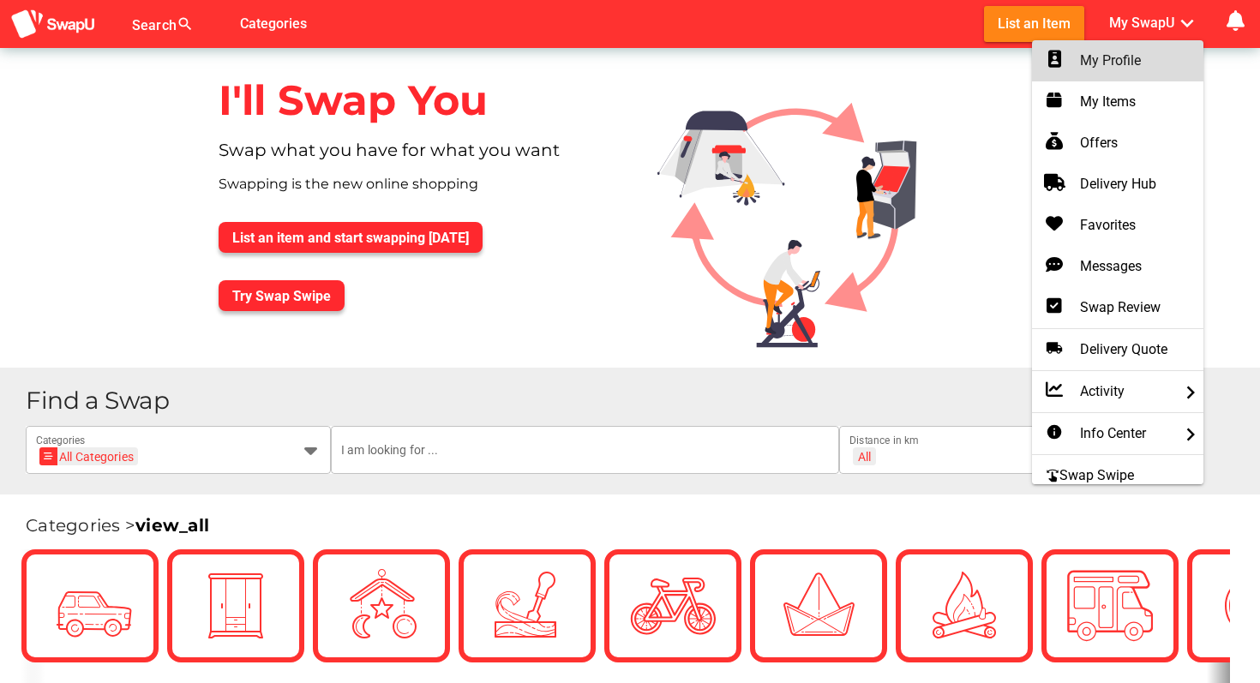
click at [1109, 59] on div "My Profile" at bounding box center [1118, 61] width 144 height 21
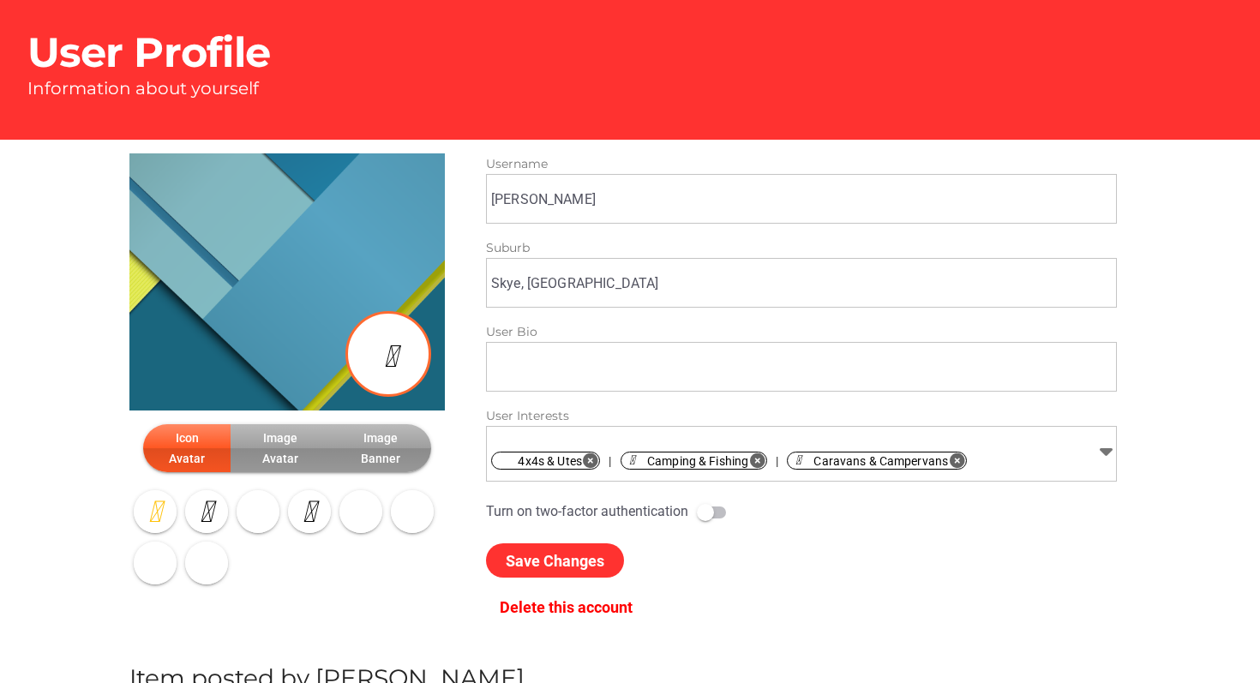
type input "[PERSON_NAME]"
type input "Skye, VIC"
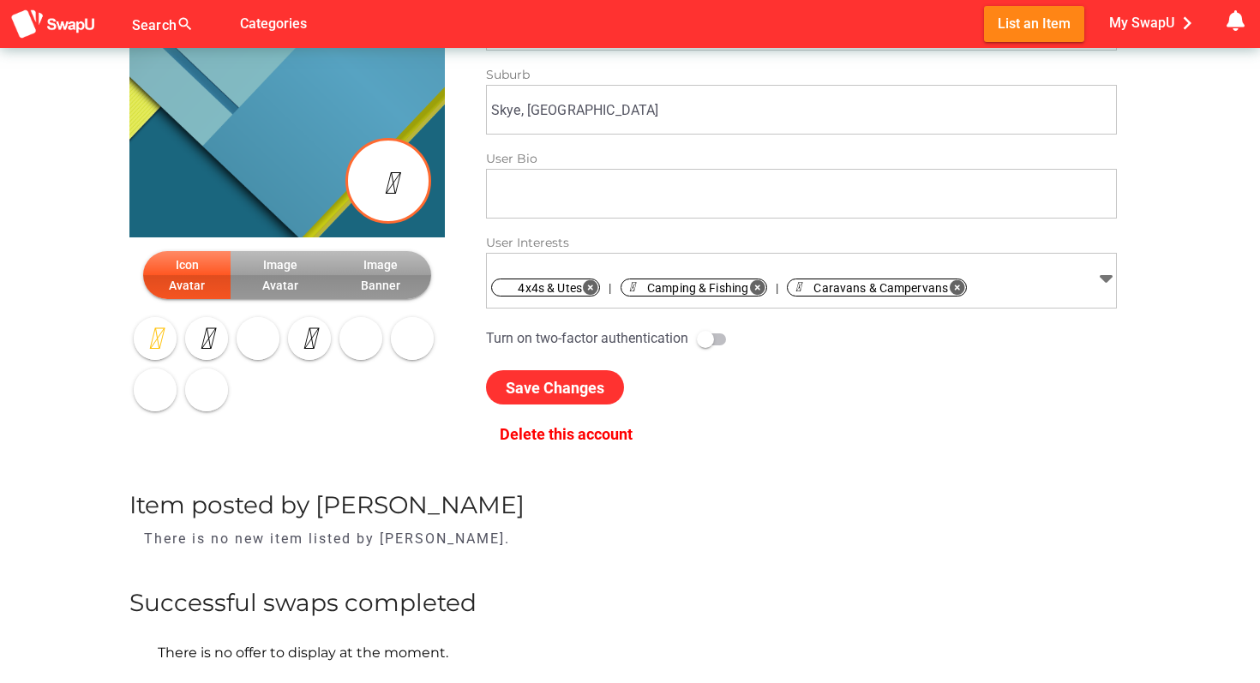
scroll to position [268, 0]
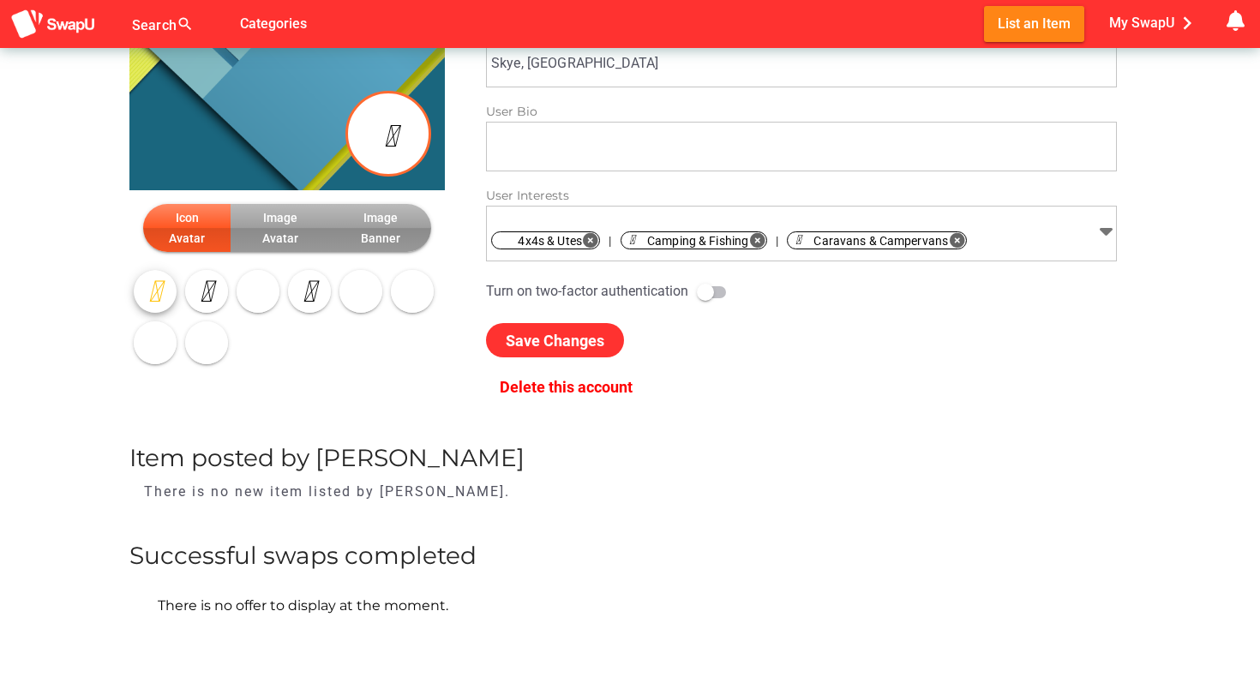
click at [150, 293] on icon "button" at bounding box center [155, 291] width 29 height 29
click at [211, 295] on icon "button" at bounding box center [206, 291] width 29 height 29
click at [159, 297] on icon "button" at bounding box center [155, 291] width 29 height 29
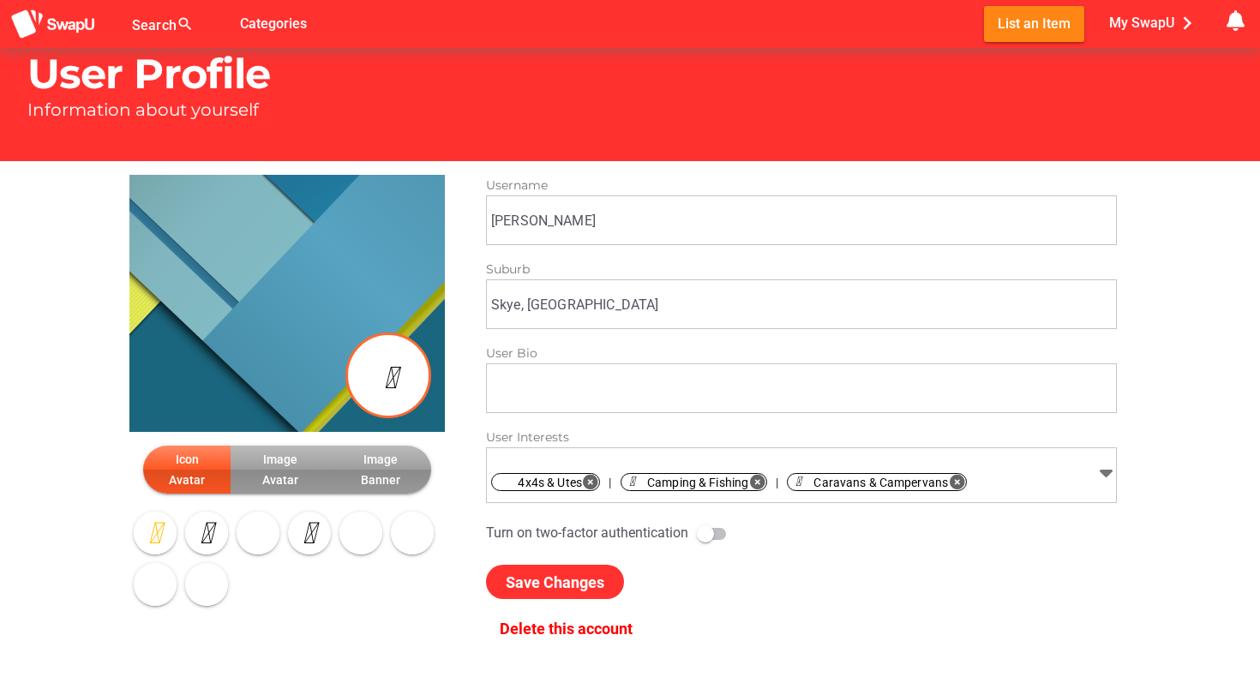
scroll to position [0, 0]
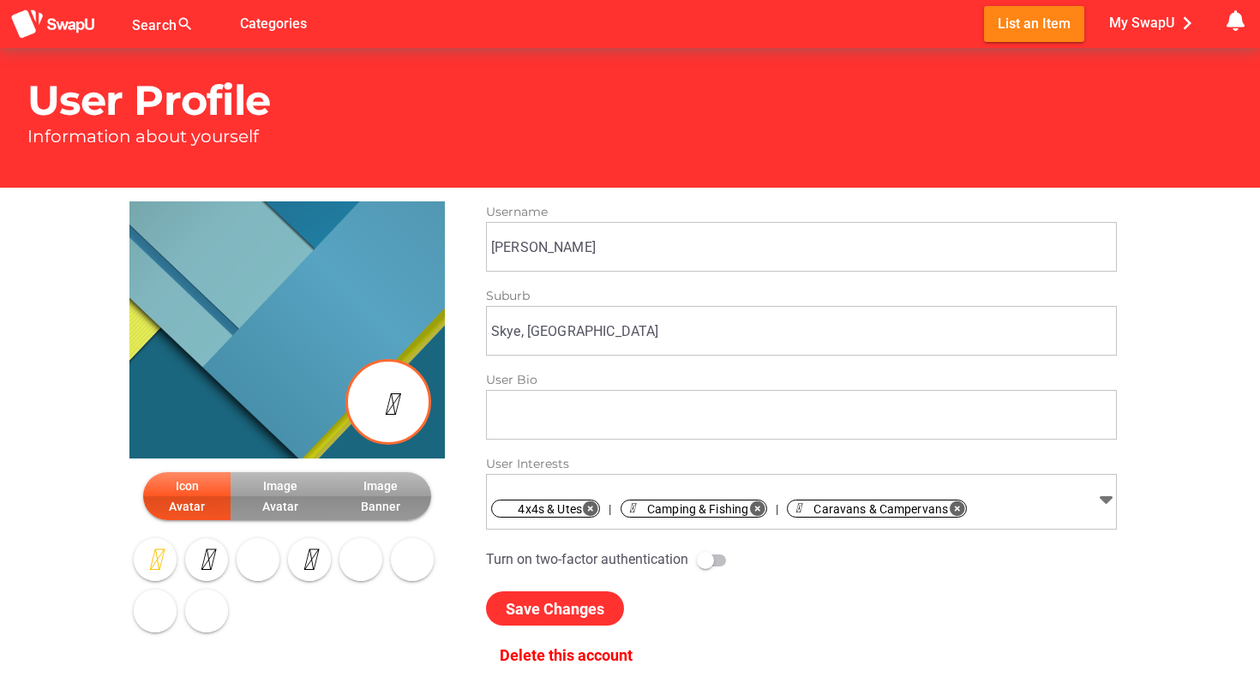
click at [210, 545] on icon "button" at bounding box center [206, 559] width 29 height 29
click at [165, 554] on icon "button" at bounding box center [155, 559] width 29 height 29
click at [714, 558] on div at bounding box center [705, 560] width 17 height 17
click at [717, 566] on div at bounding box center [718, 560] width 17 height 17
click at [1182, 26] on icon "chevron_right" at bounding box center [1187, 23] width 26 height 26
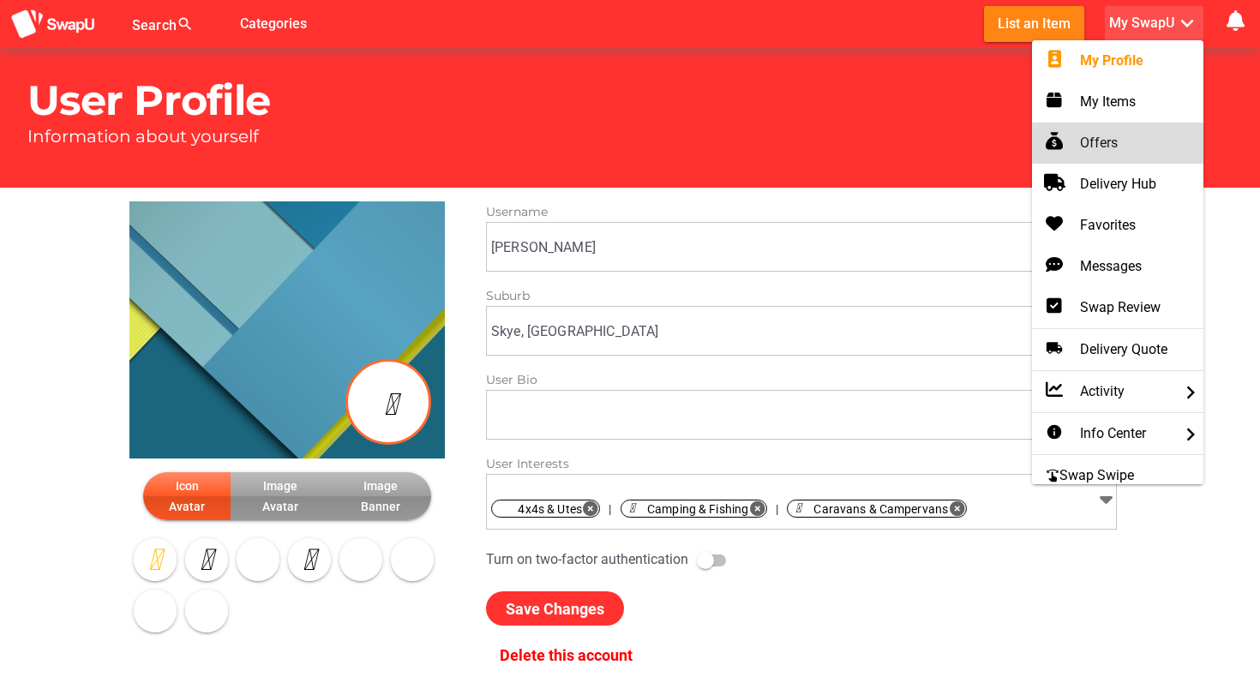
click at [1108, 141] on div "Offers" at bounding box center [1118, 143] width 144 height 21
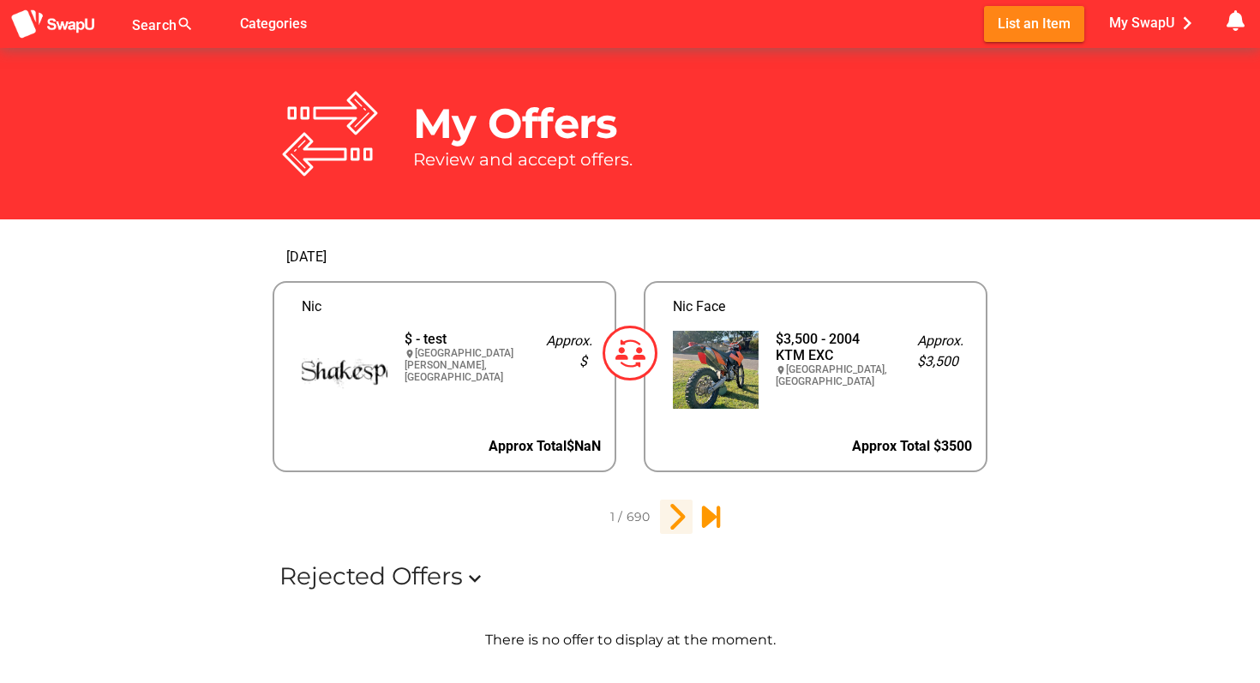
click at [675, 514] on icon "2" at bounding box center [676, 516] width 29 height 29
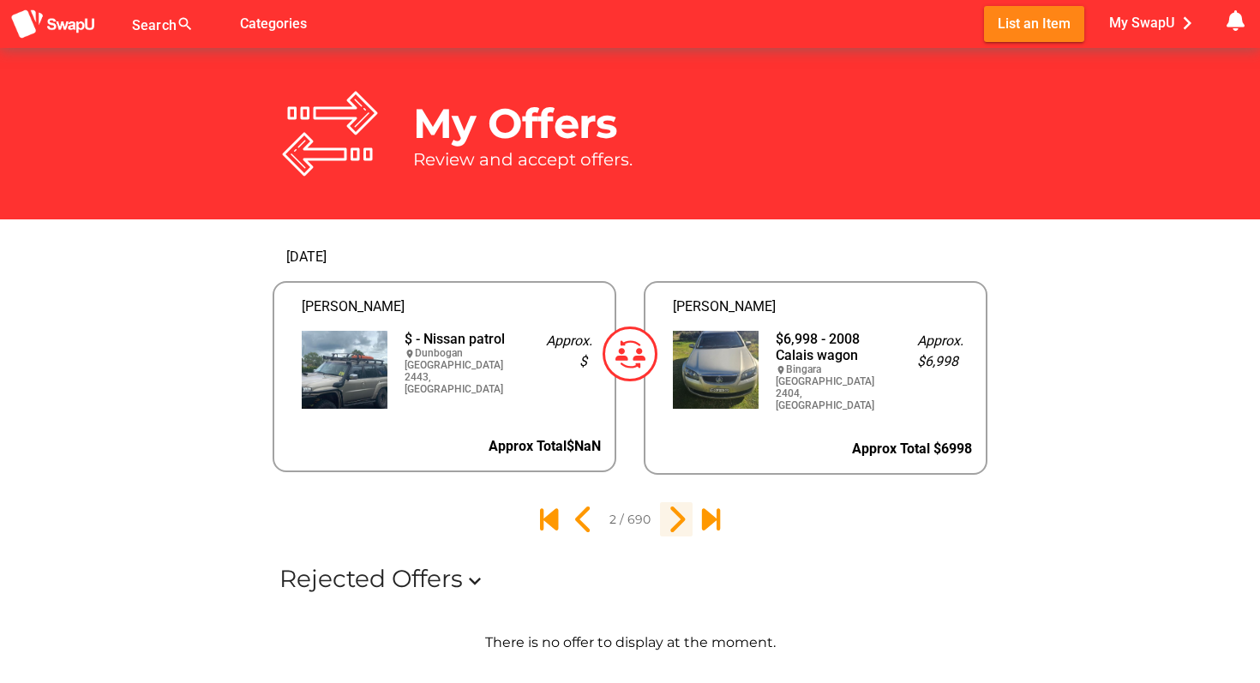
click at [675, 514] on icon "3" at bounding box center [676, 519] width 29 height 29
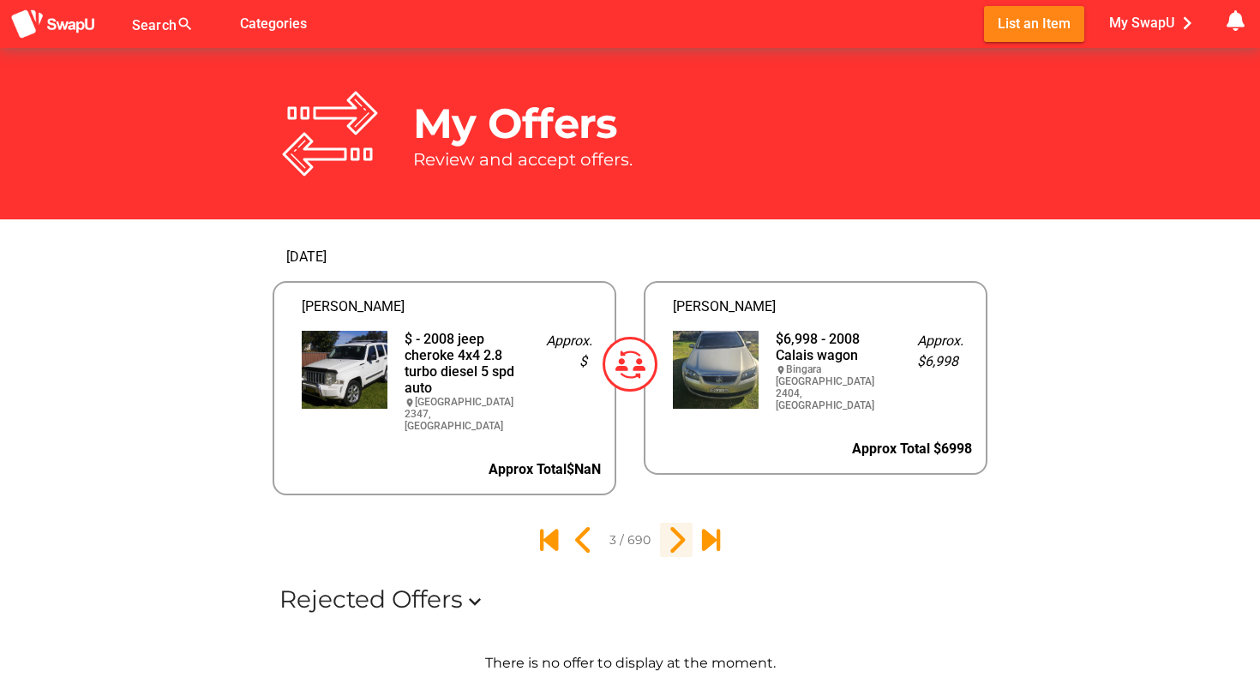
click at [675, 525] on icon "4" at bounding box center [676, 539] width 29 height 29
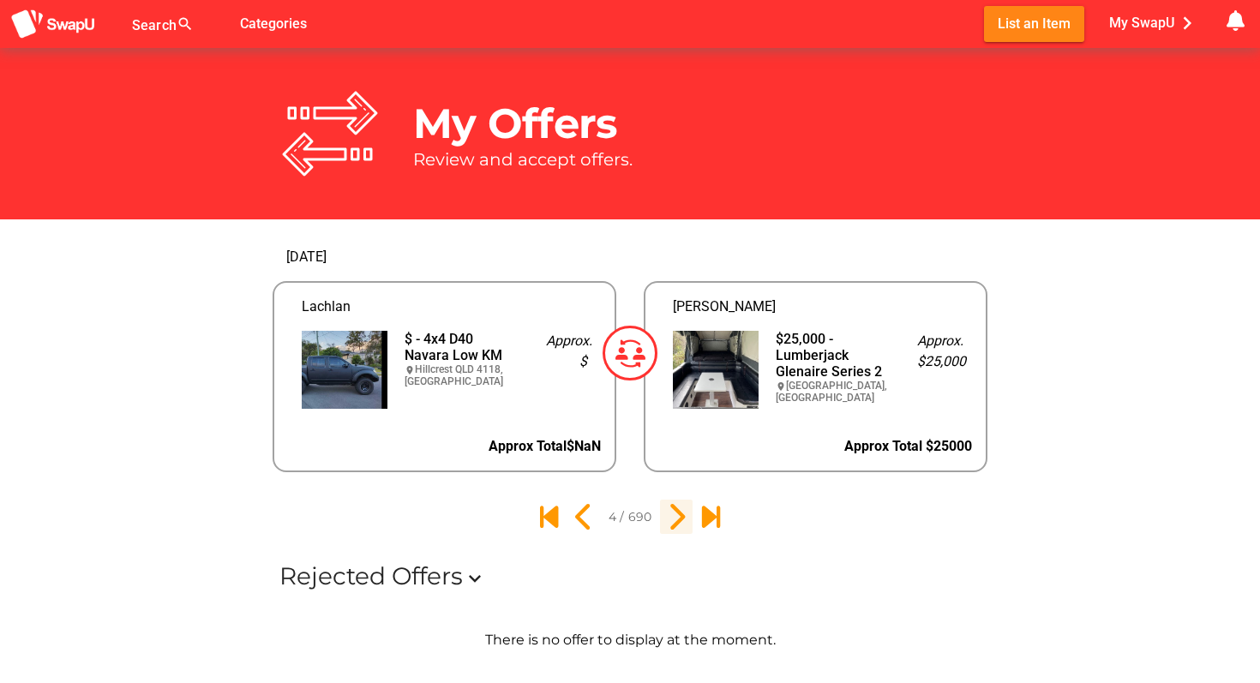
click at [671, 516] on icon "5" at bounding box center [676, 516] width 29 height 29
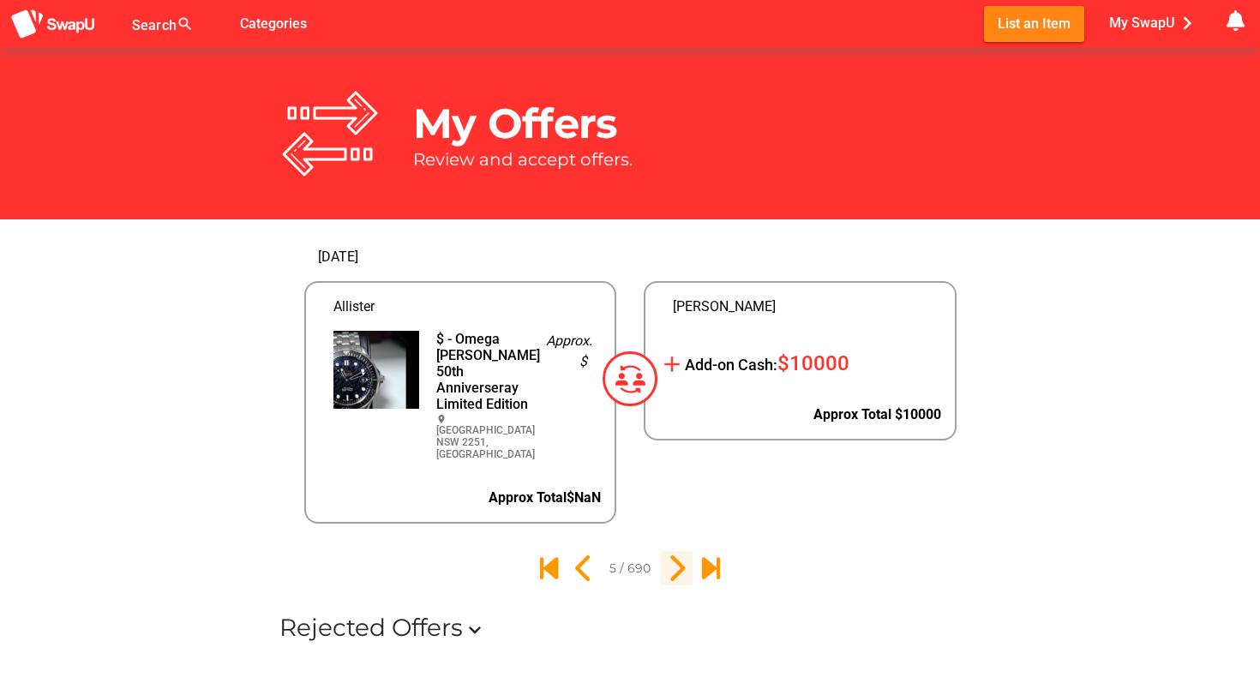
click at [674, 566] on icon "6" at bounding box center [676, 568] width 29 height 29
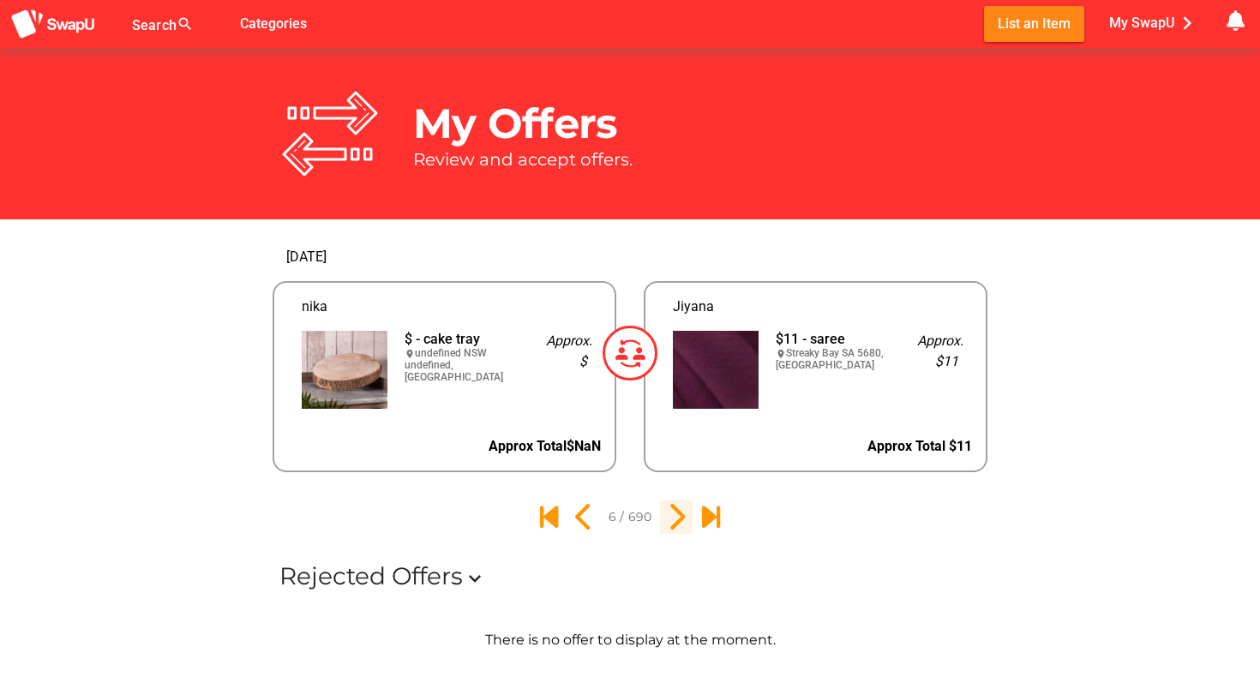
click at [679, 518] on icon "7" at bounding box center [676, 516] width 29 height 29
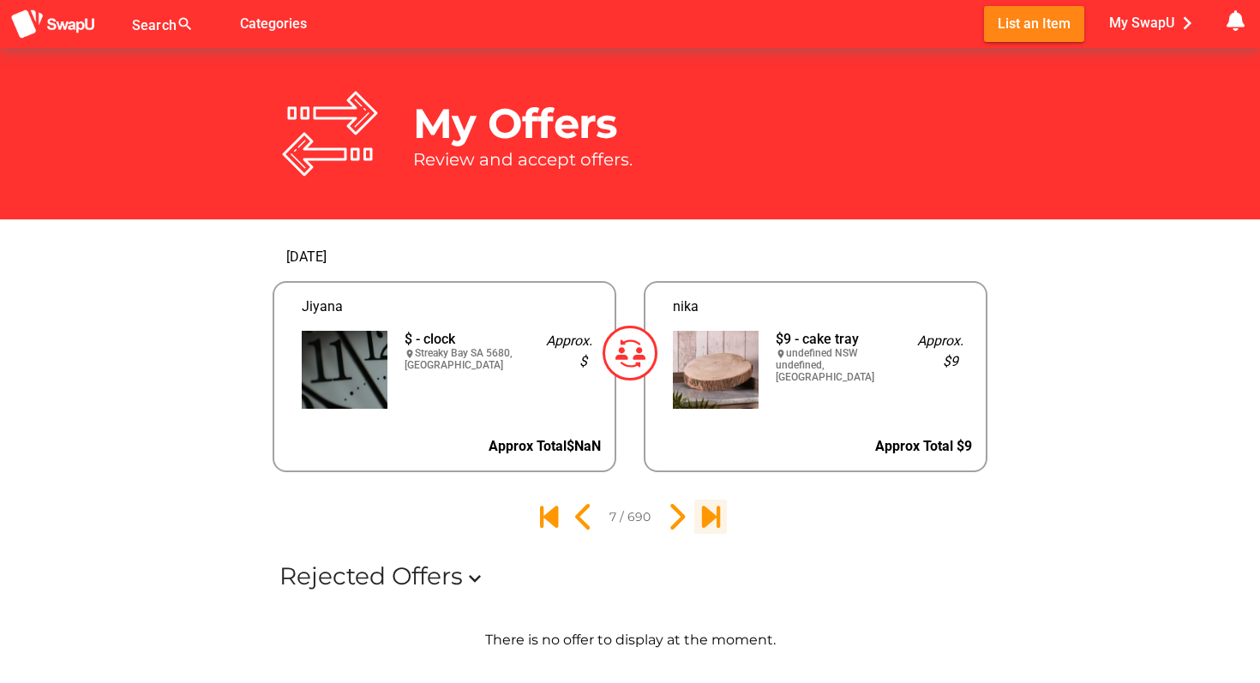
click at [716, 513] on icon "690" at bounding box center [710, 516] width 29 height 29
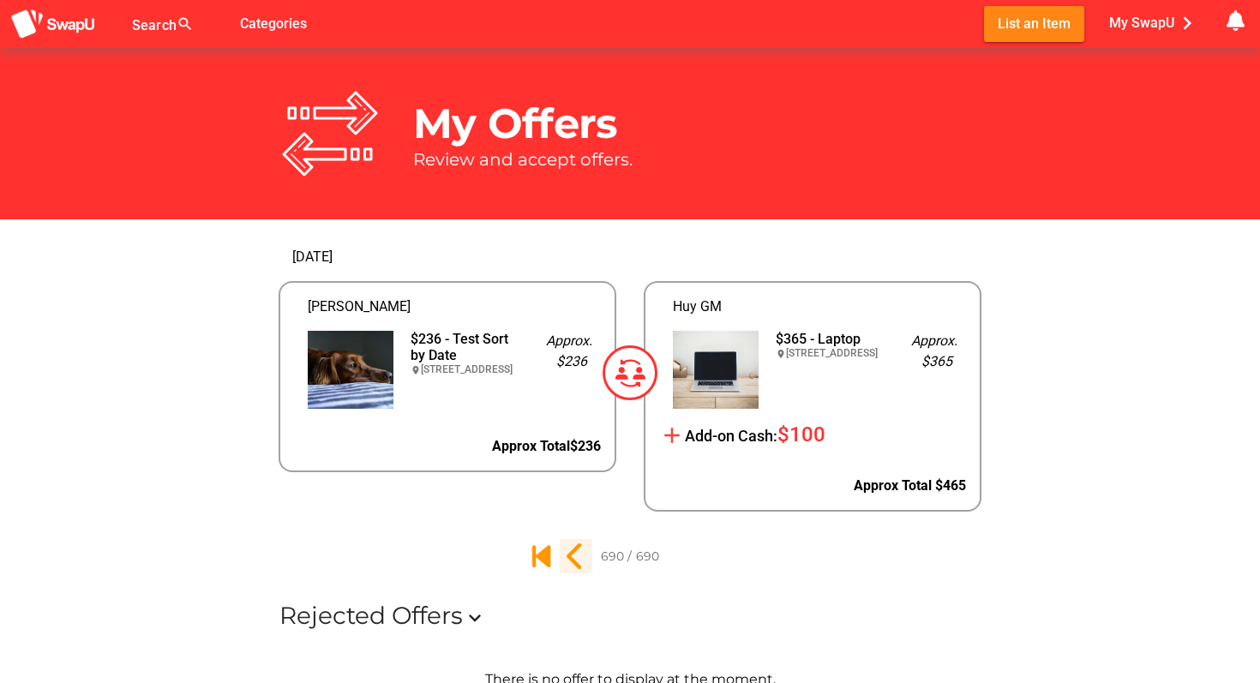
click at [578, 558] on icon "689" at bounding box center [575, 556] width 29 height 29
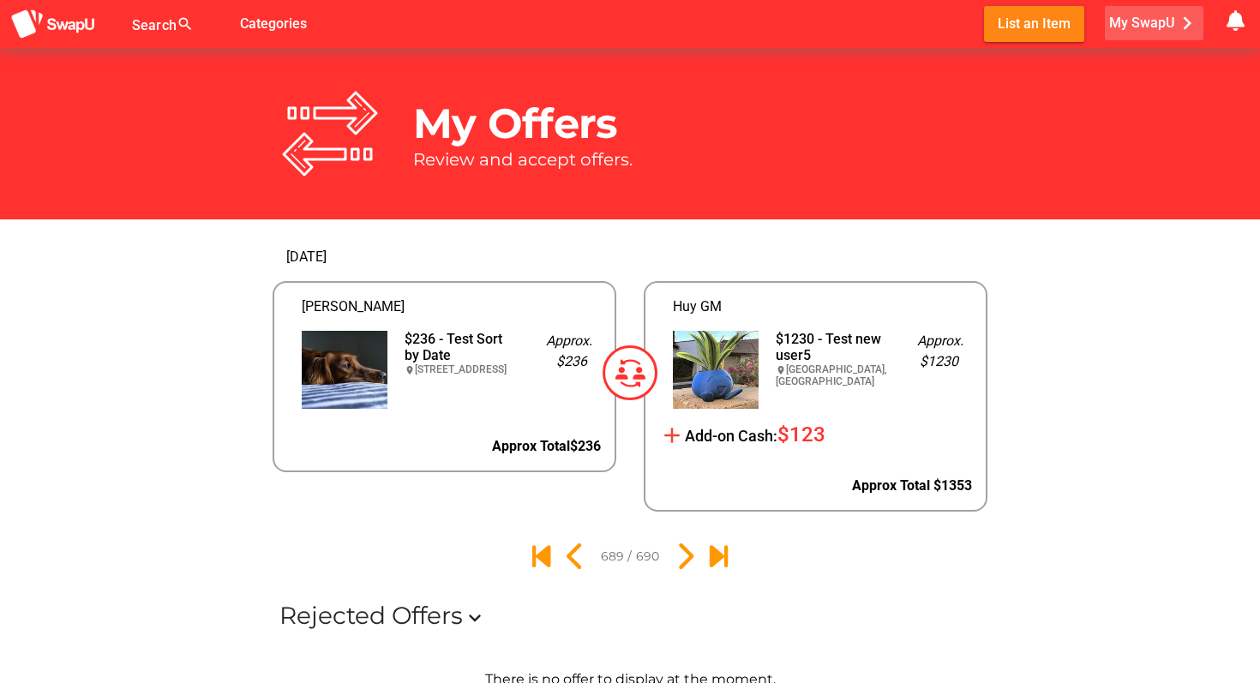
click at [1171, 23] on span "My SwapU chevron_right" at bounding box center [1154, 23] width 91 height 26
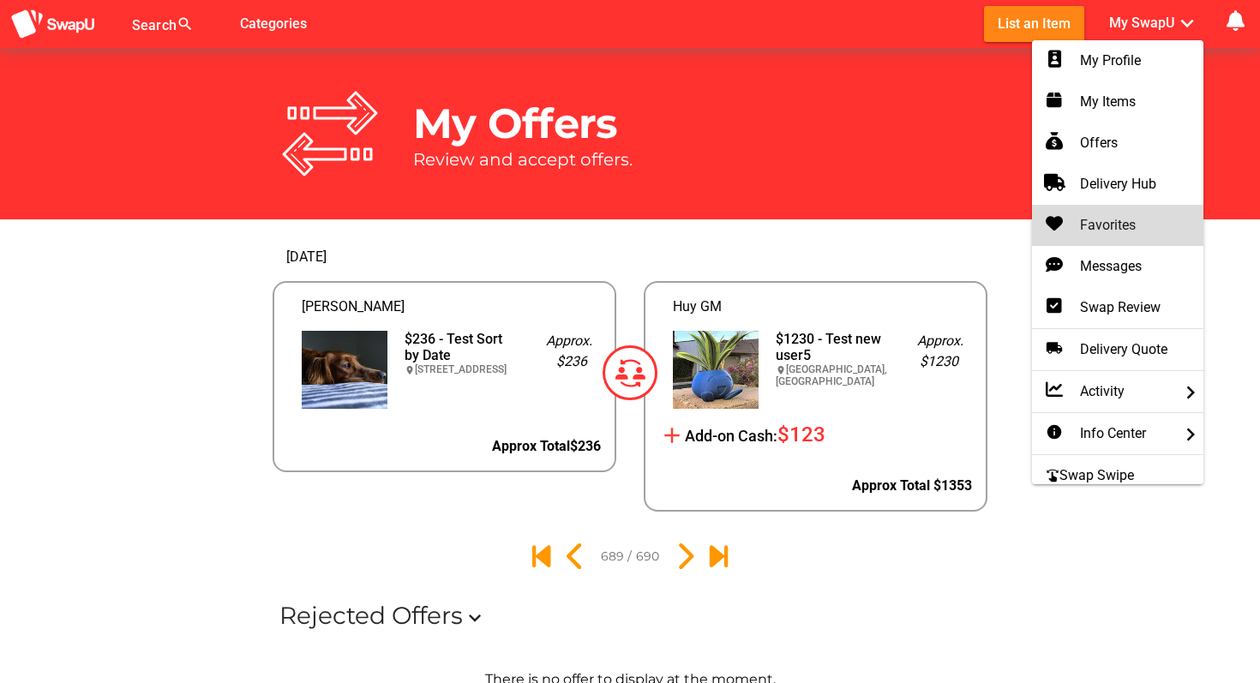
click at [1071, 223] on div "Favorites" at bounding box center [1118, 225] width 144 height 21
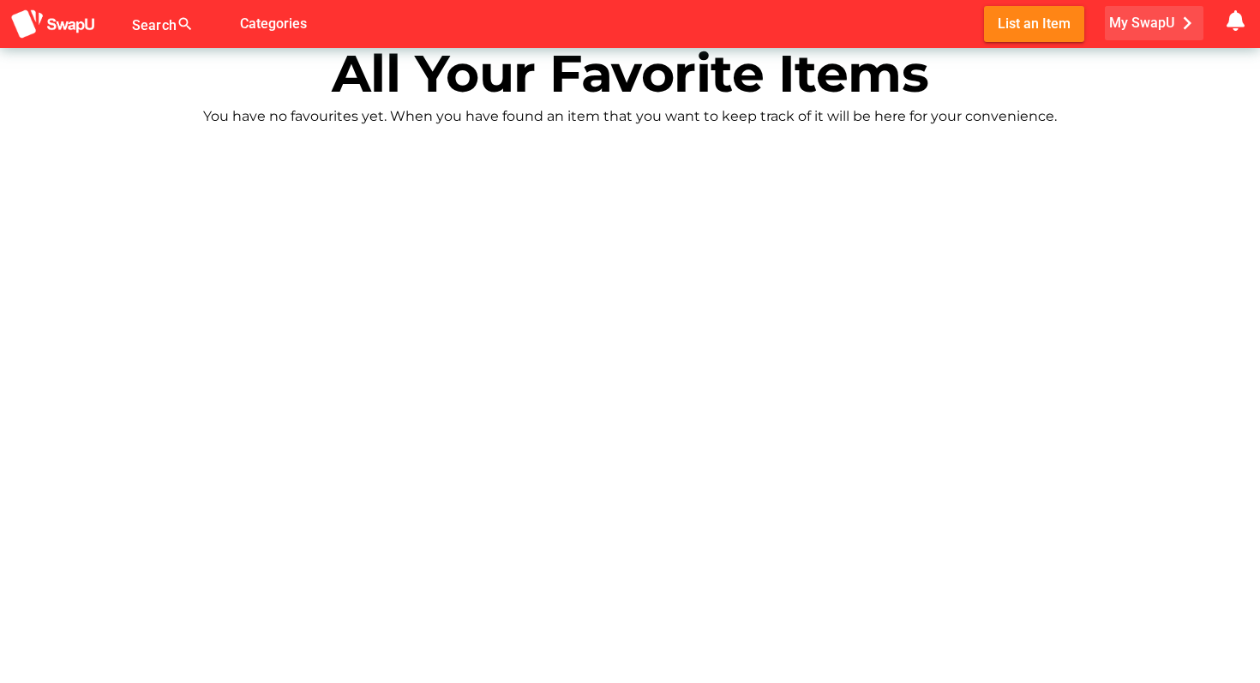
click at [1160, 31] on span "My SwapU chevron_right" at bounding box center [1154, 23] width 91 height 26
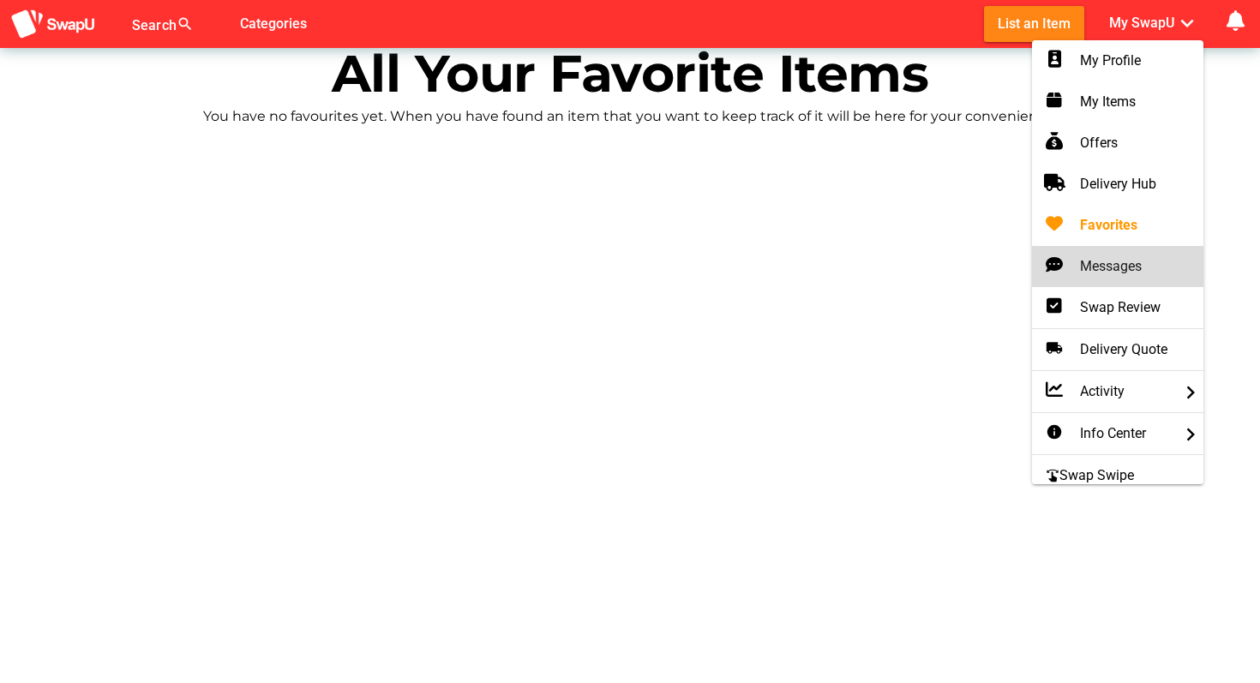
click at [1091, 262] on div "Messages" at bounding box center [1118, 266] width 144 height 21
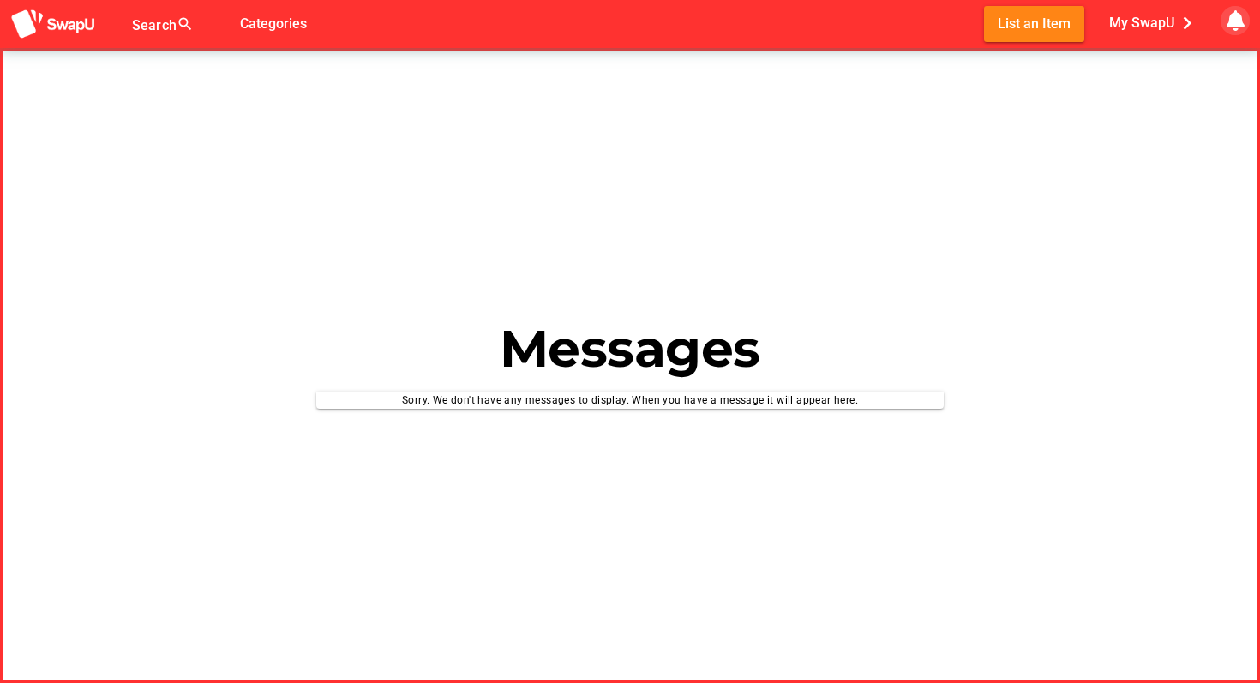
click at [1243, 27] on icon "button" at bounding box center [1235, 20] width 21 height 21
click at [1166, 20] on span "My SwapU chevron_right" at bounding box center [1154, 23] width 91 height 26
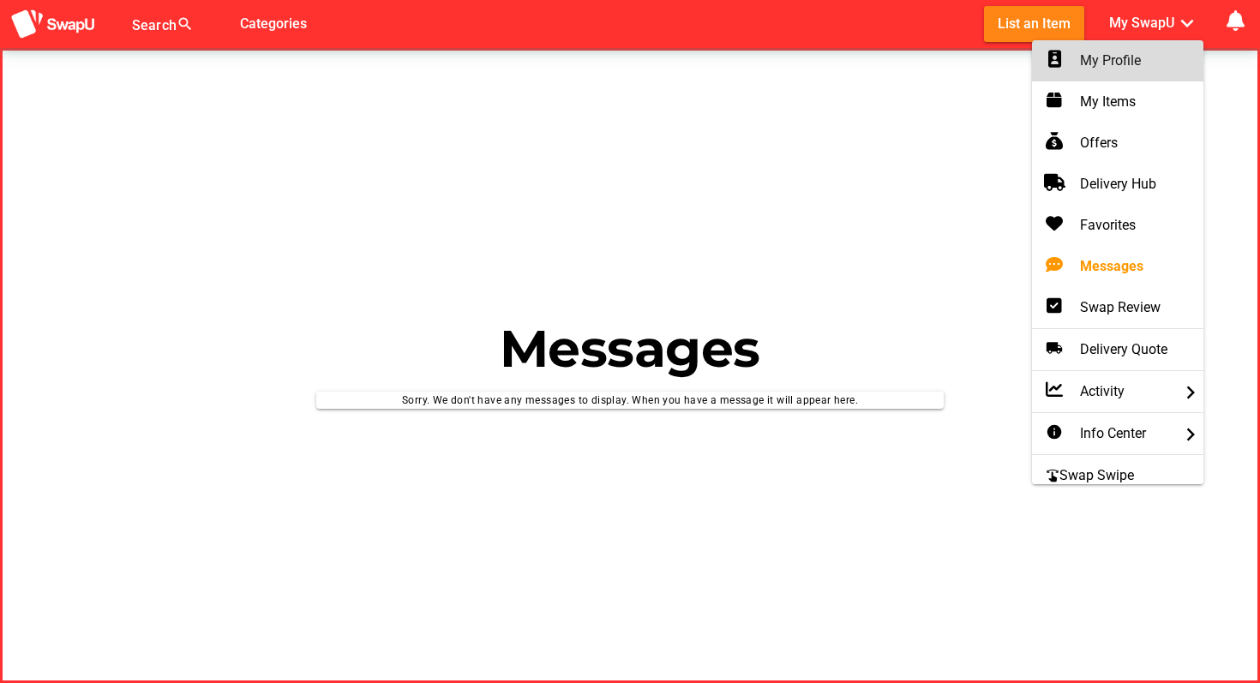
click at [1123, 68] on div "My Profile" at bounding box center [1118, 61] width 144 height 21
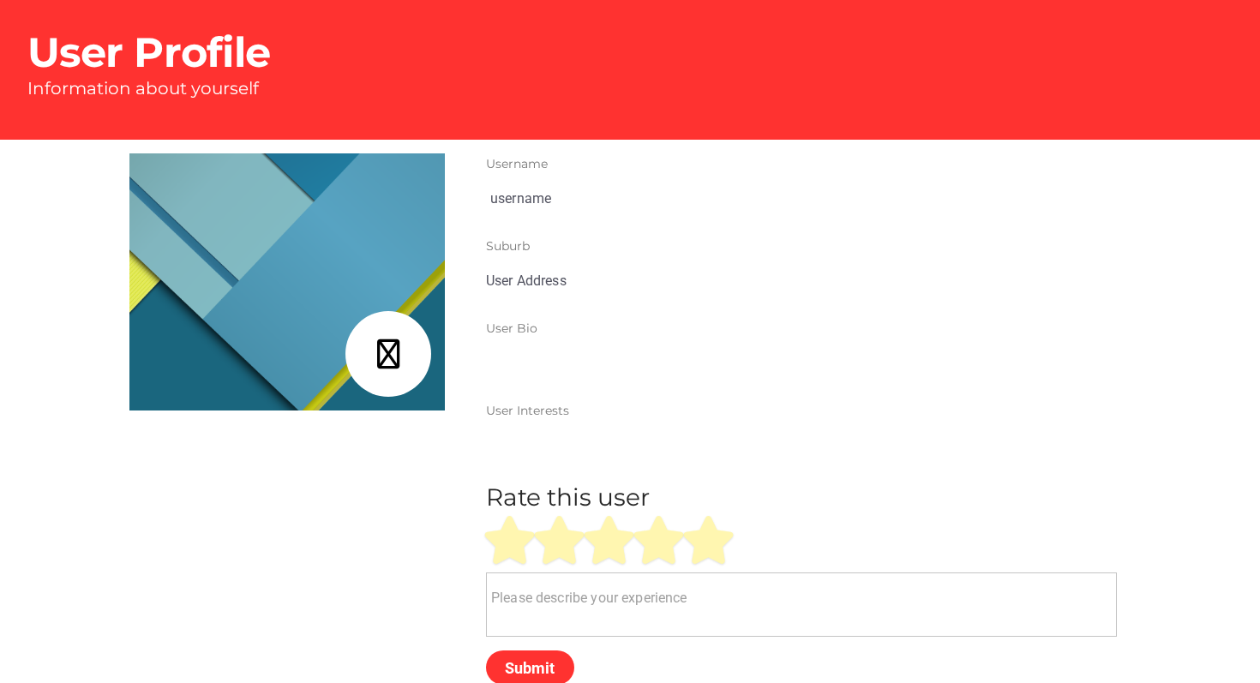
type input "[PERSON_NAME]"
type input "Skye, VIC"
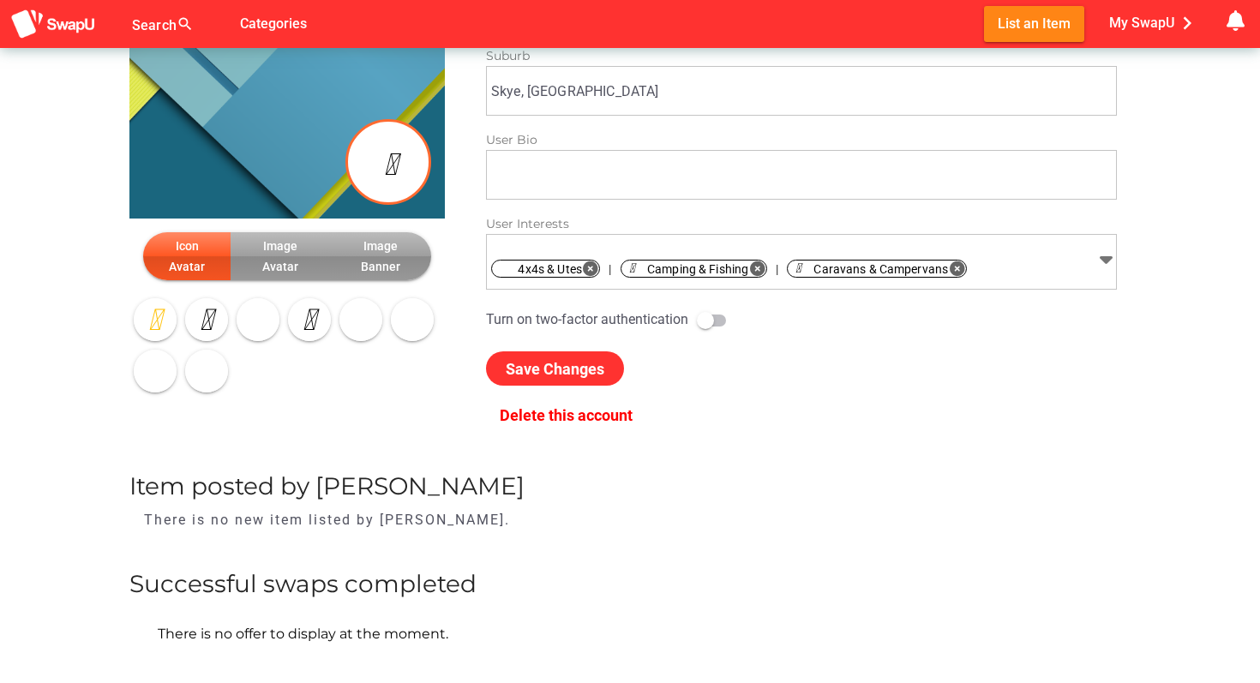
scroll to position [268, 0]
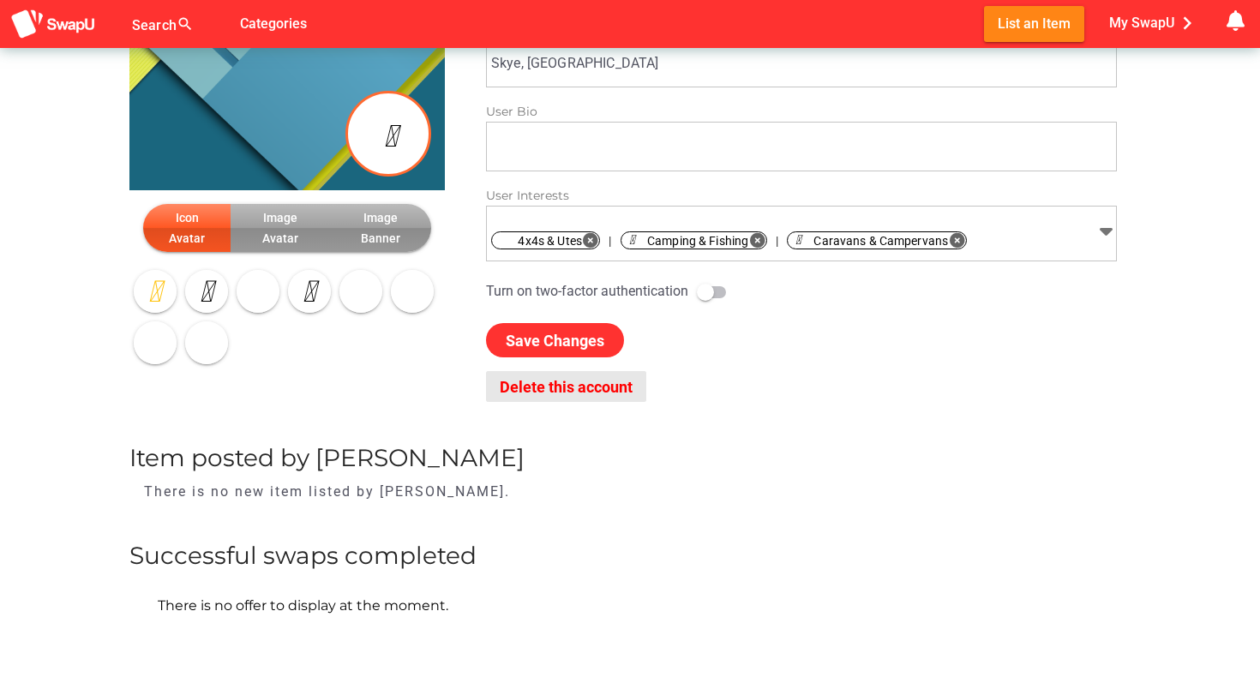
click at [577, 385] on span "Delete this account" at bounding box center [566, 387] width 133 height 18
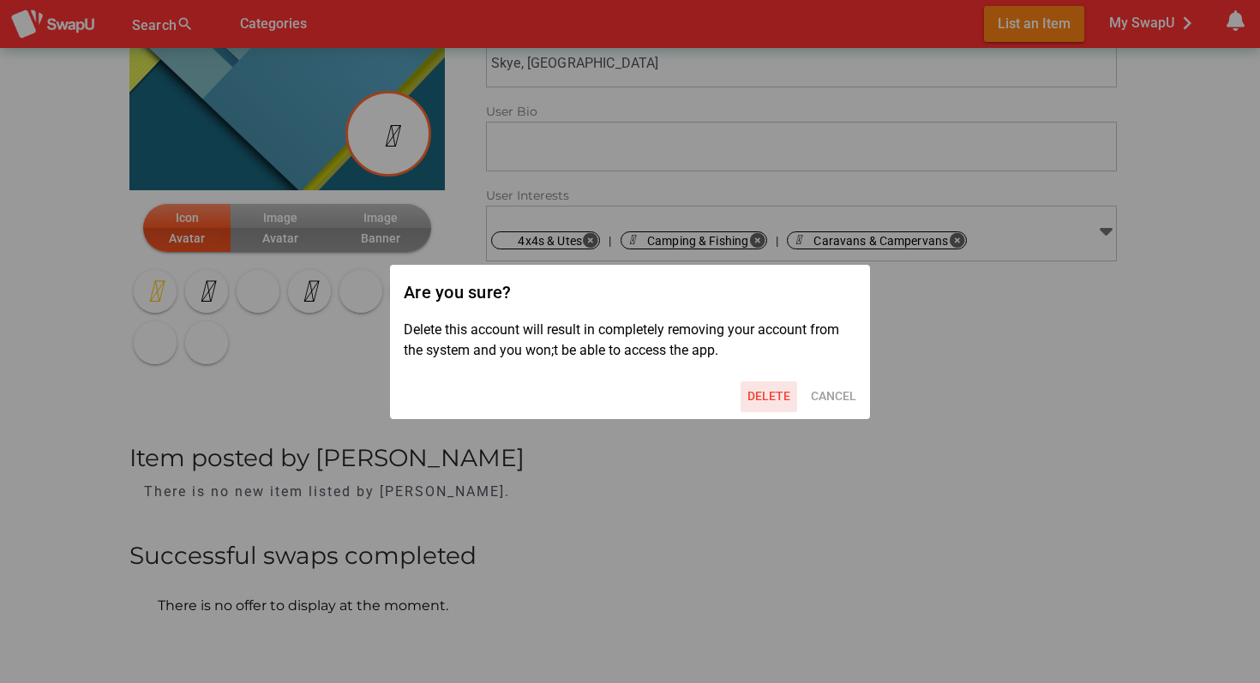
click at [764, 401] on span "Delete" at bounding box center [768, 396] width 43 height 21
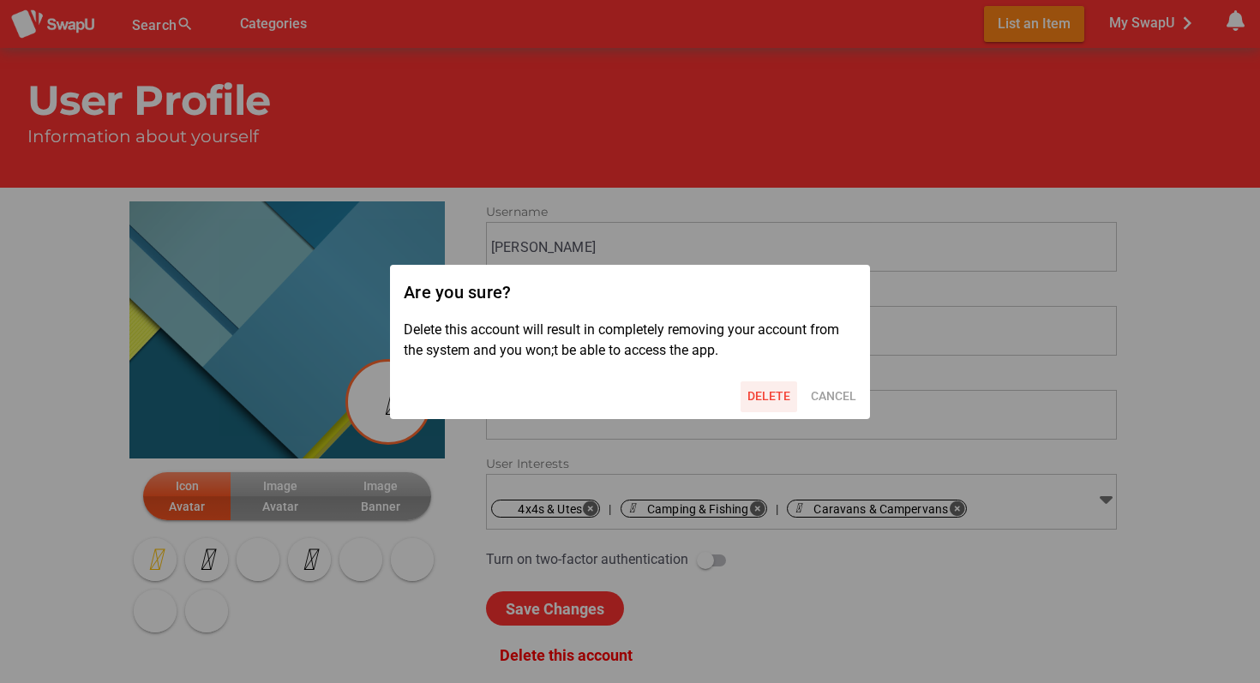
scroll to position [268, 0]
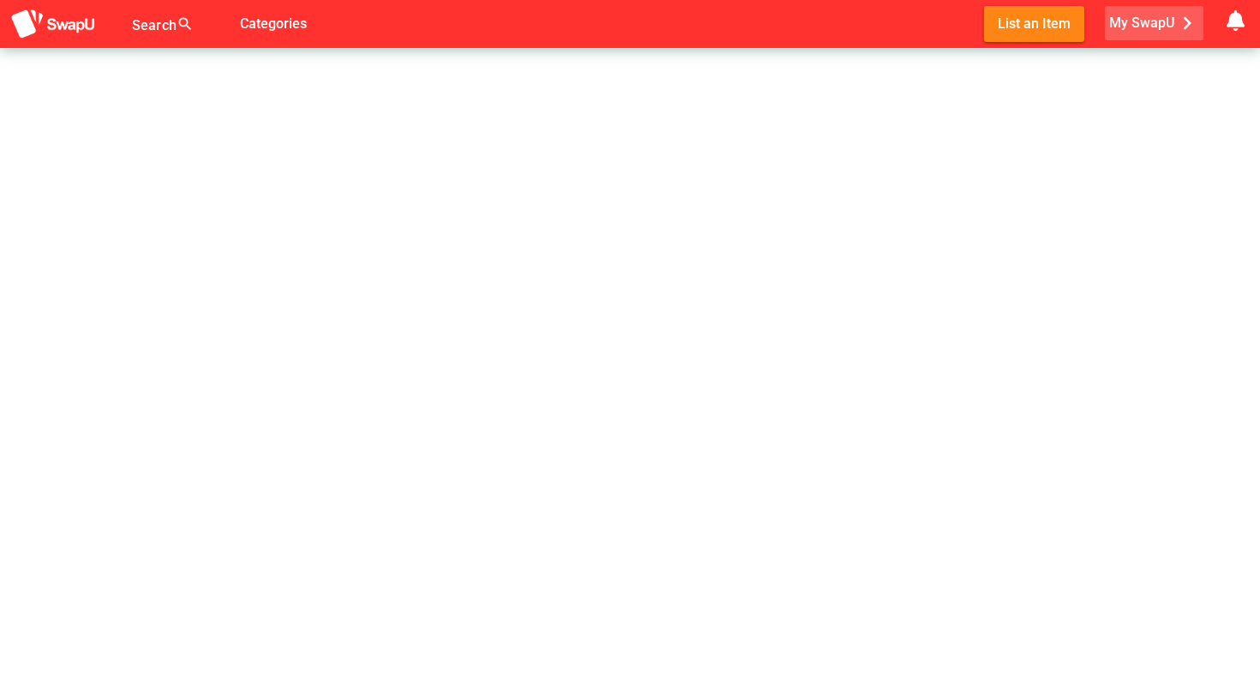
click at [1192, 23] on icon "chevron_right" at bounding box center [1187, 23] width 26 height 26
click at [1183, 25] on icon "chevron_right" at bounding box center [1187, 23] width 26 height 26
click at [45, 18] on img at bounding box center [53, 25] width 86 height 32
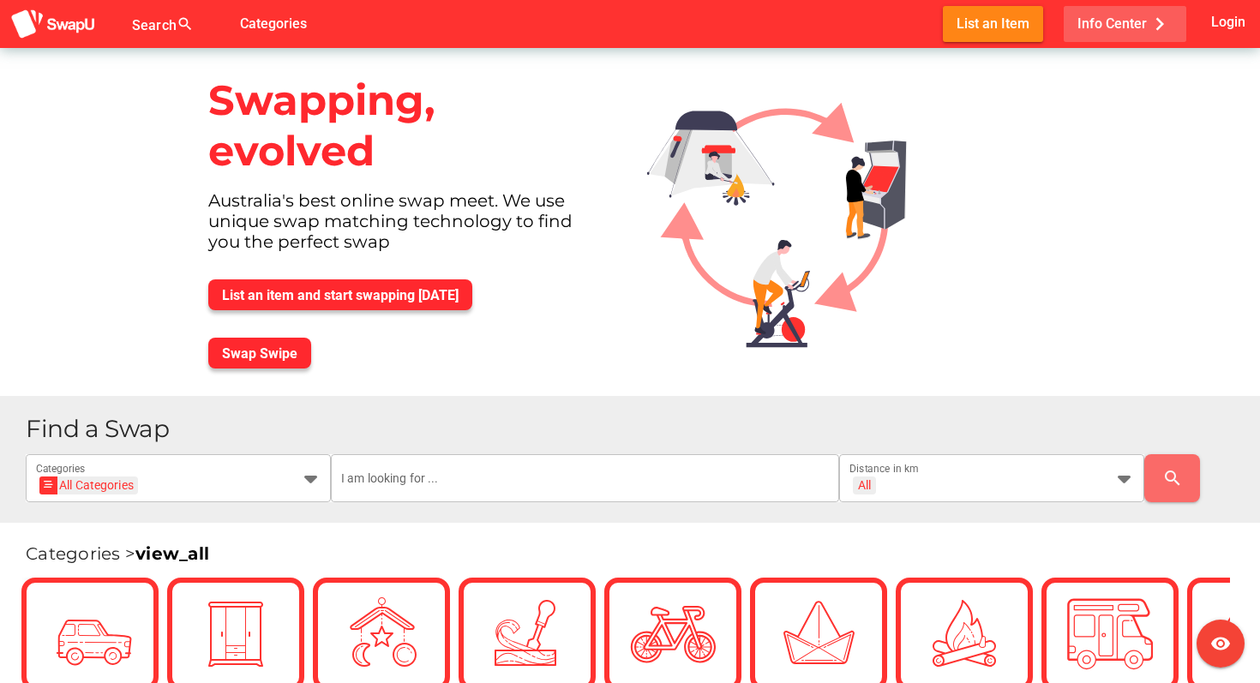
click at [1159, 22] on icon "chevron_right" at bounding box center [1160, 24] width 26 height 26
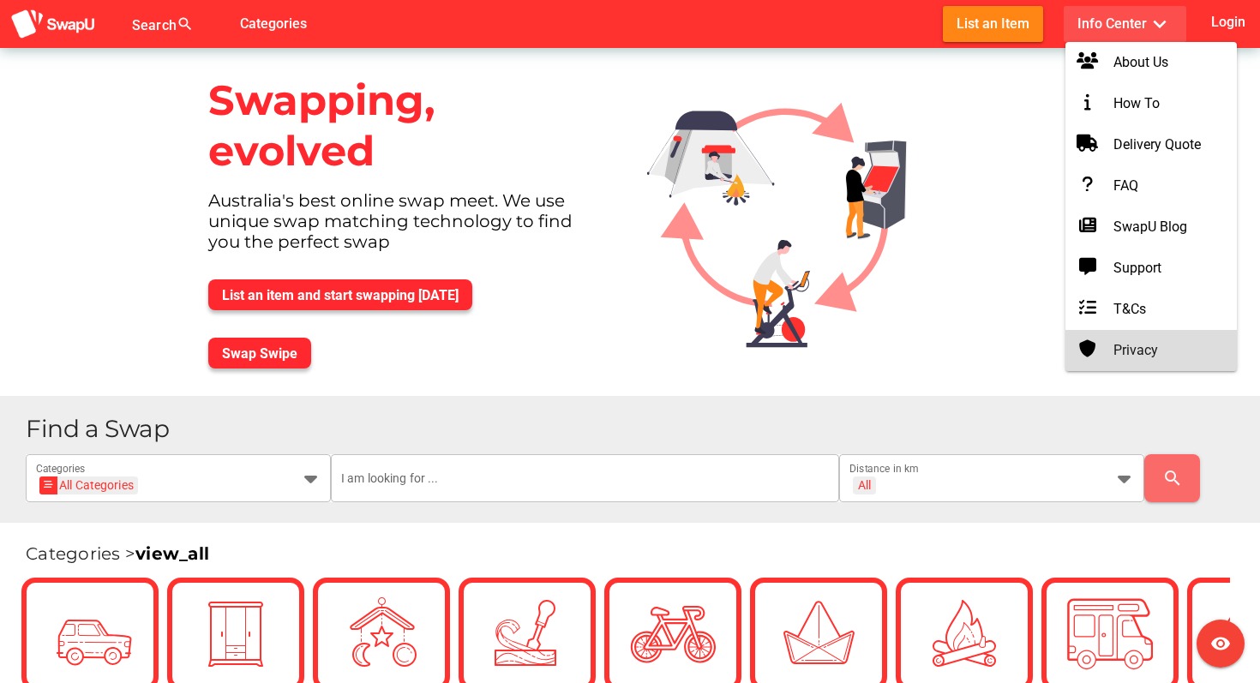
click at [1128, 348] on div "Privacy" at bounding box center [1151, 350] width 144 height 21
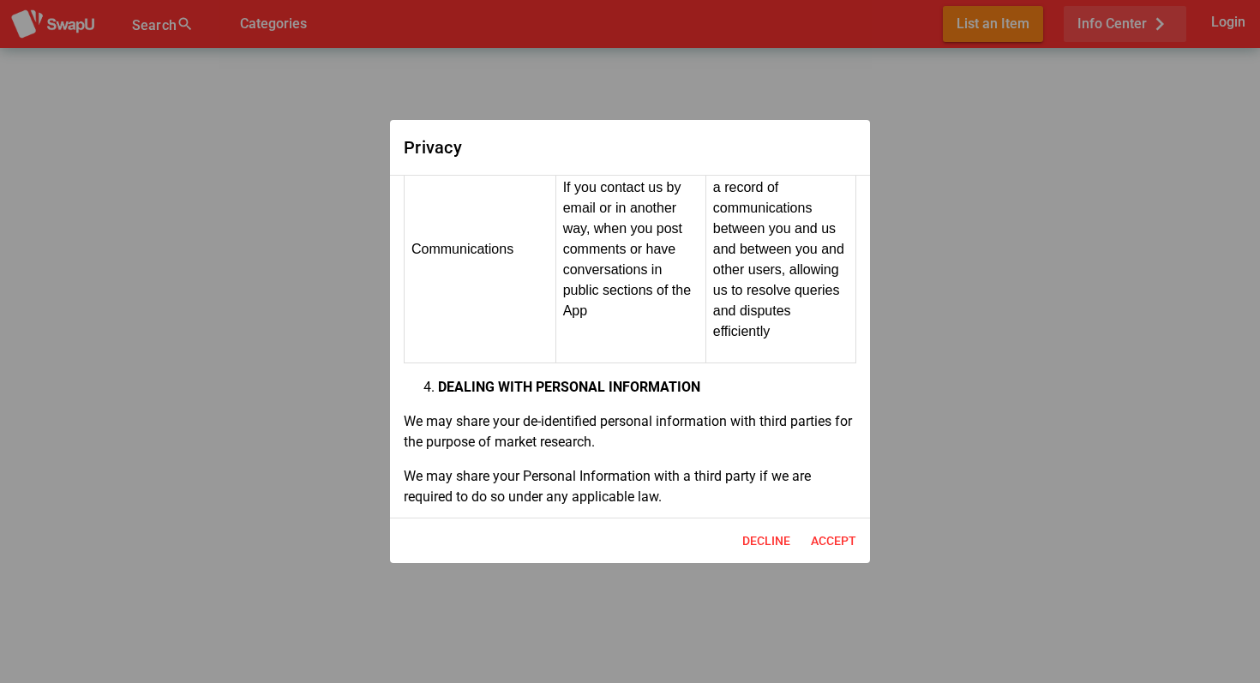
scroll to position [4258, 0]
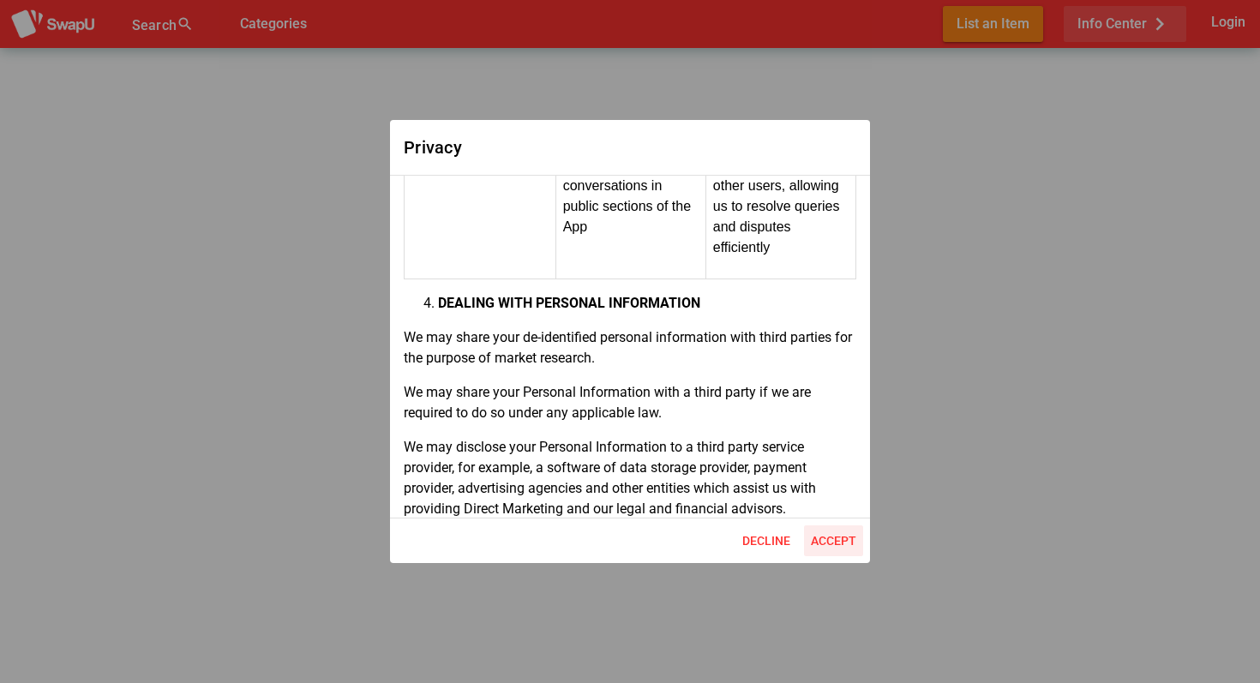
click at [819, 536] on span "Accept" at bounding box center [833, 540] width 45 height 21
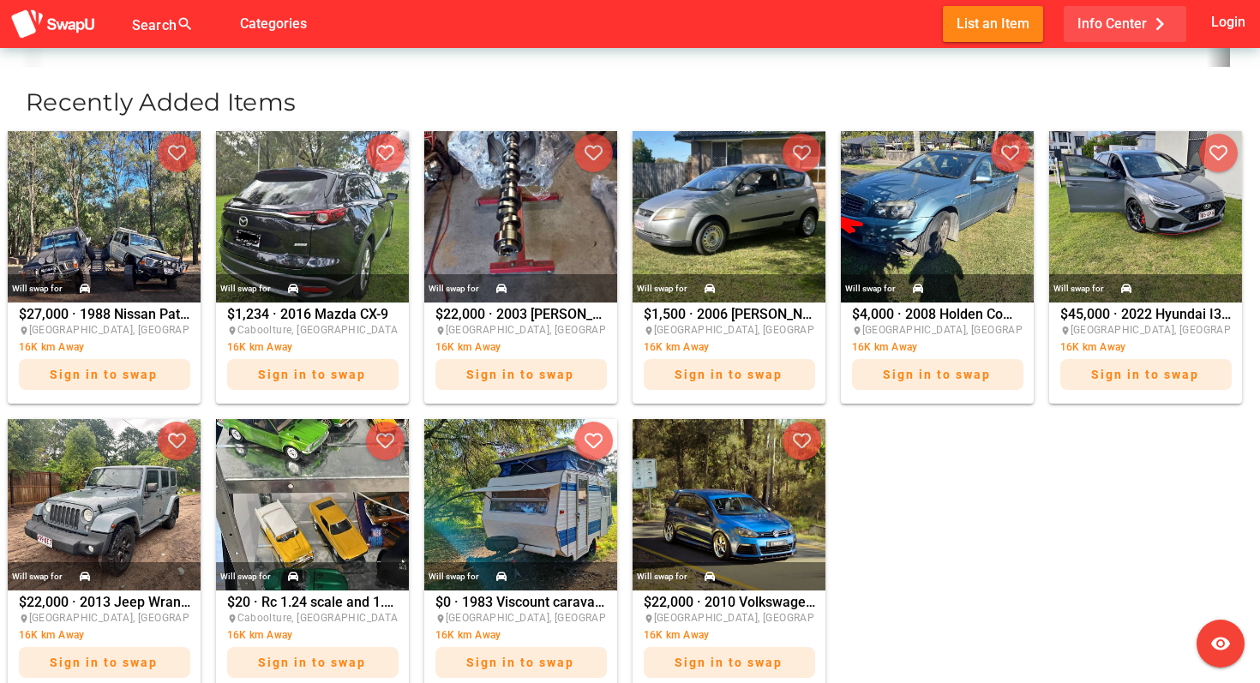
scroll to position [667, 0]
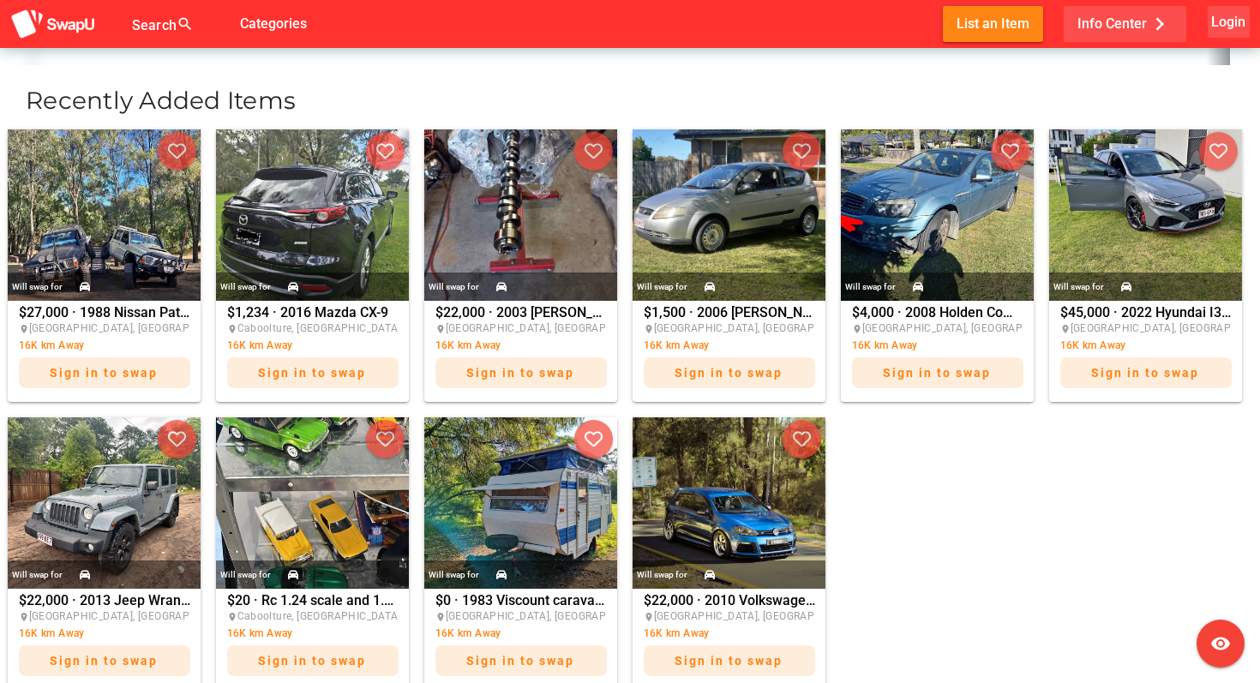
click at [1233, 24] on span "Login" at bounding box center [1228, 21] width 34 height 23
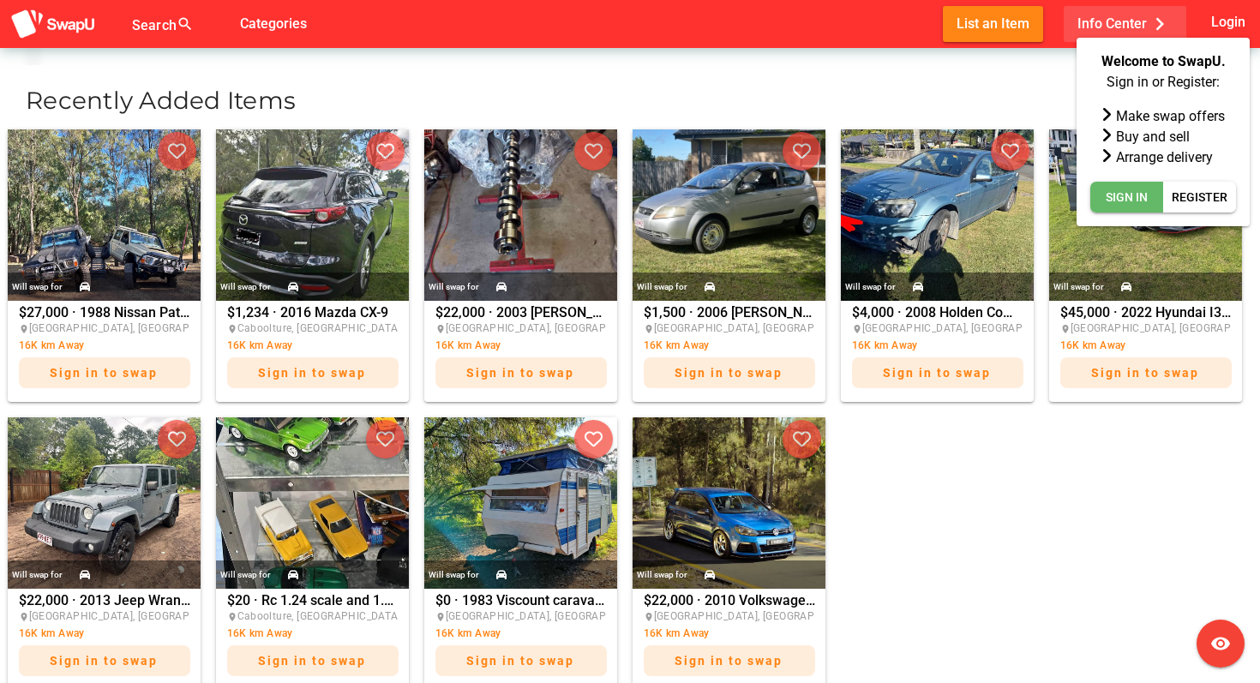
click at [1128, 187] on span "Sign In" at bounding box center [1127, 197] width 42 height 21
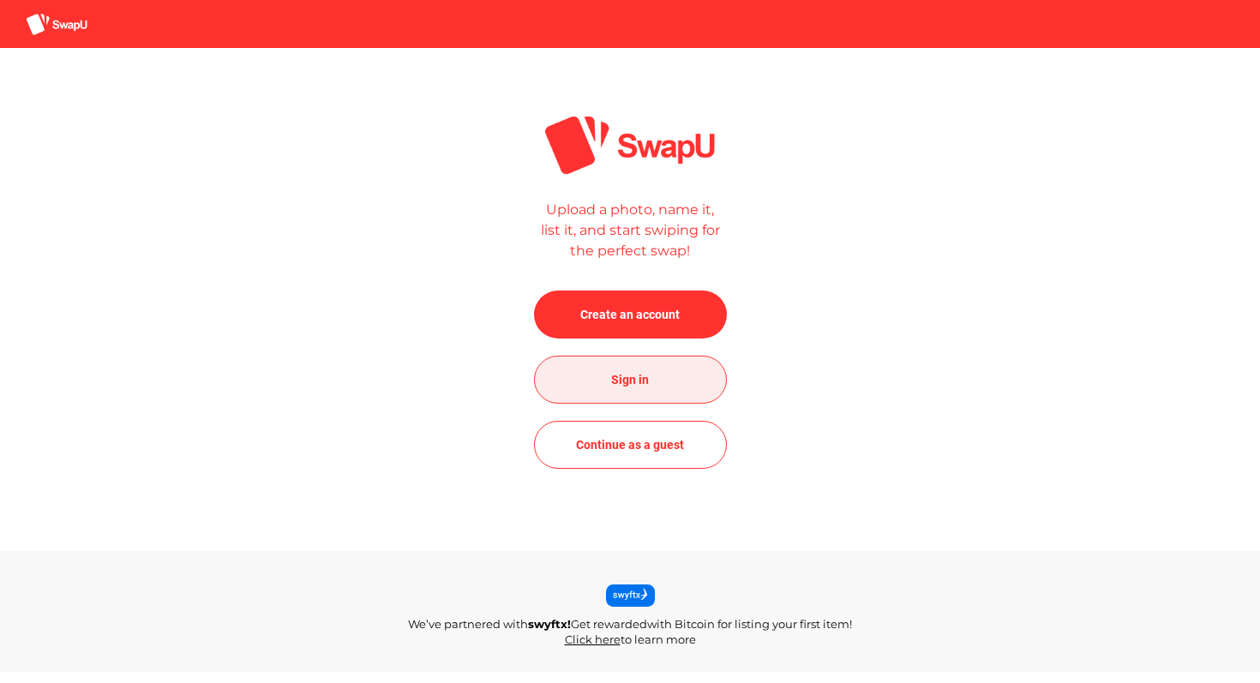
click at [642, 386] on span "Sign in" at bounding box center [630, 379] width 38 height 21
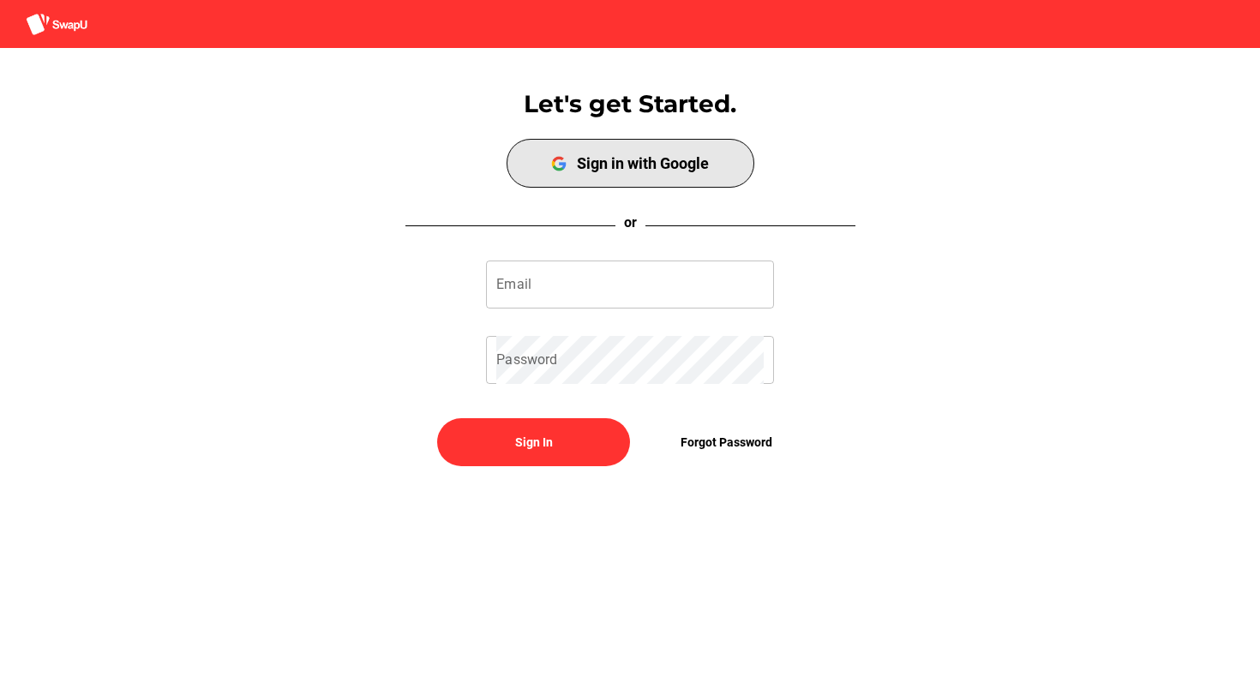
click at [674, 170] on div "Sign in with Google" at bounding box center [643, 163] width 132 height 18
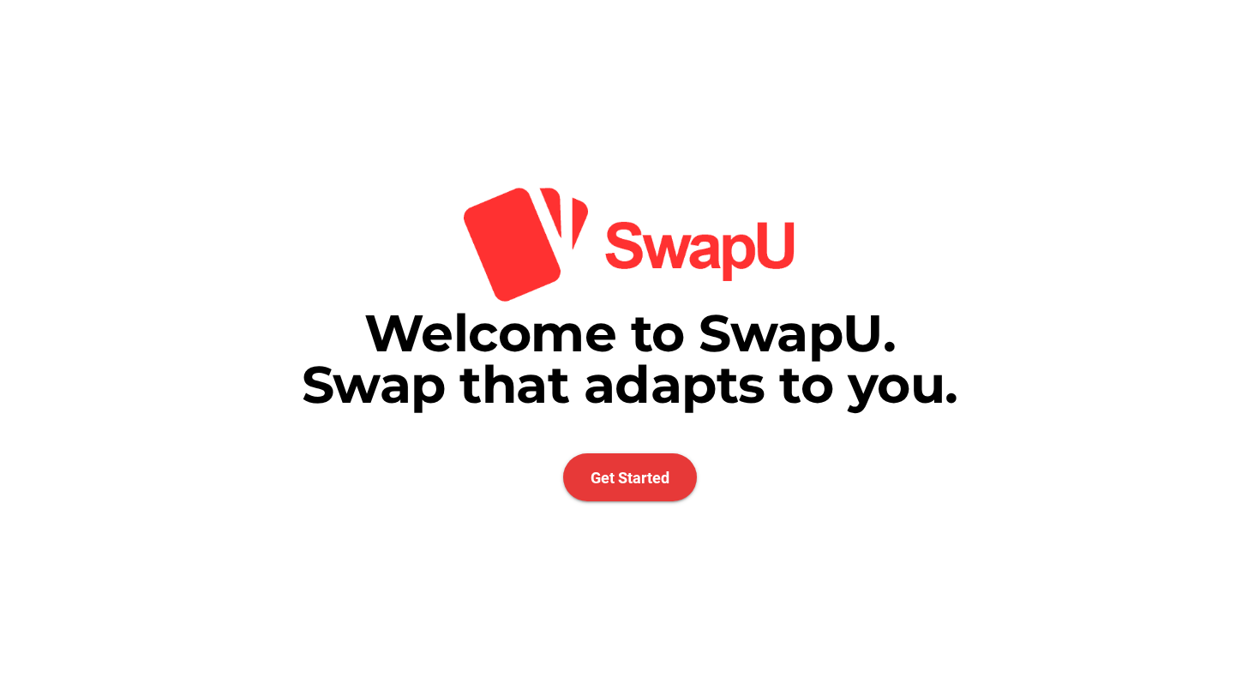
click at [658, 480] on span "Get Started" at bounding box center [629, 478] width 79 height 18
